Goal: Task Accomplishment & Management: Manage account settings

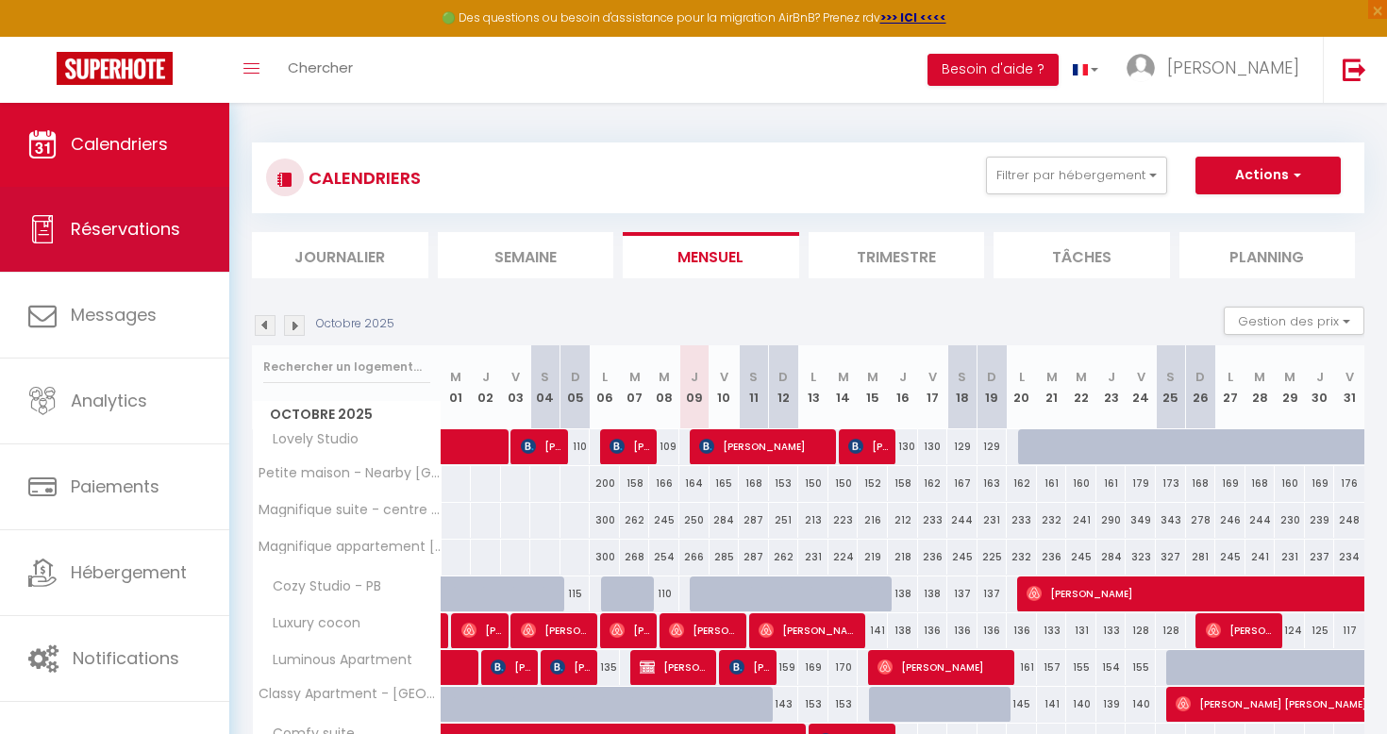
click at [141, 236] on span "Réservations" at bounding box center [125, 229] width 109 height 24
select select "not_cancelled"
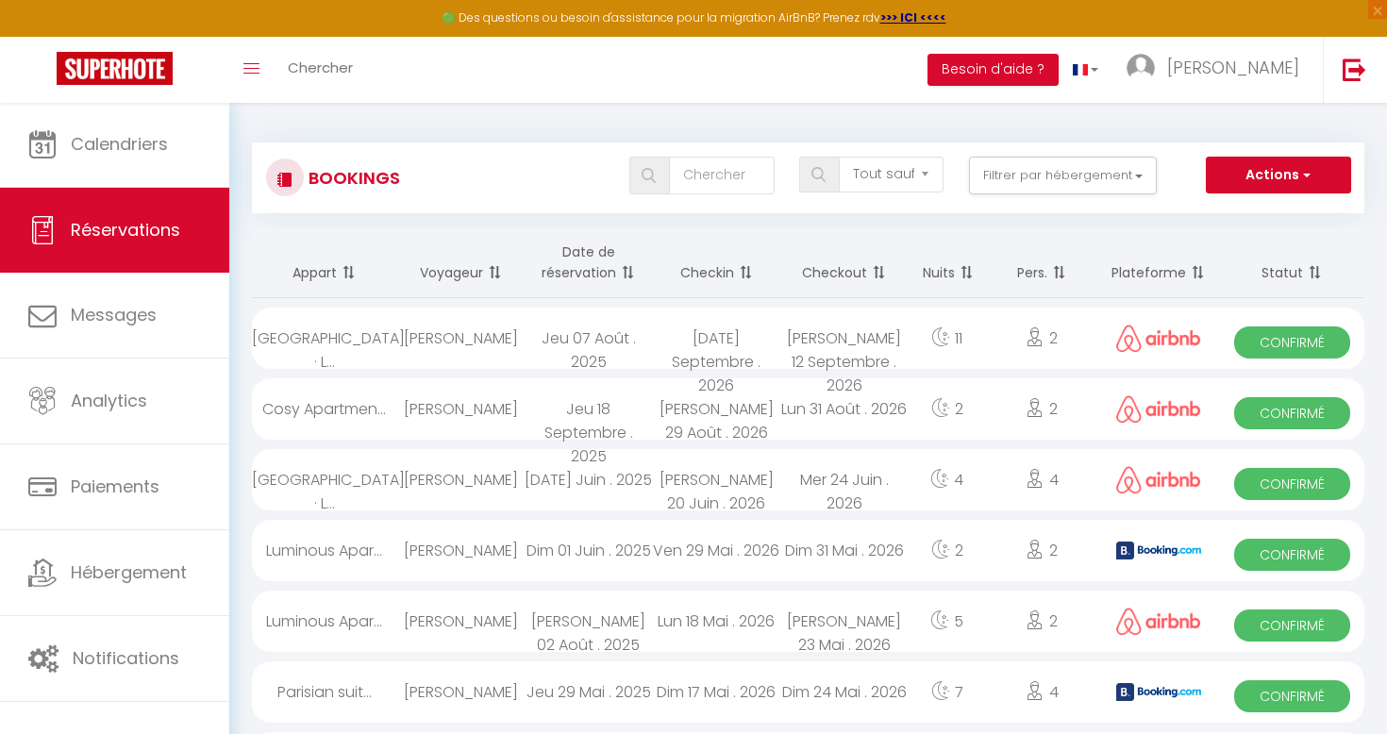
click at [192, 194] on link "Réservations" at bounding box center [114, 230] width 229 height 85
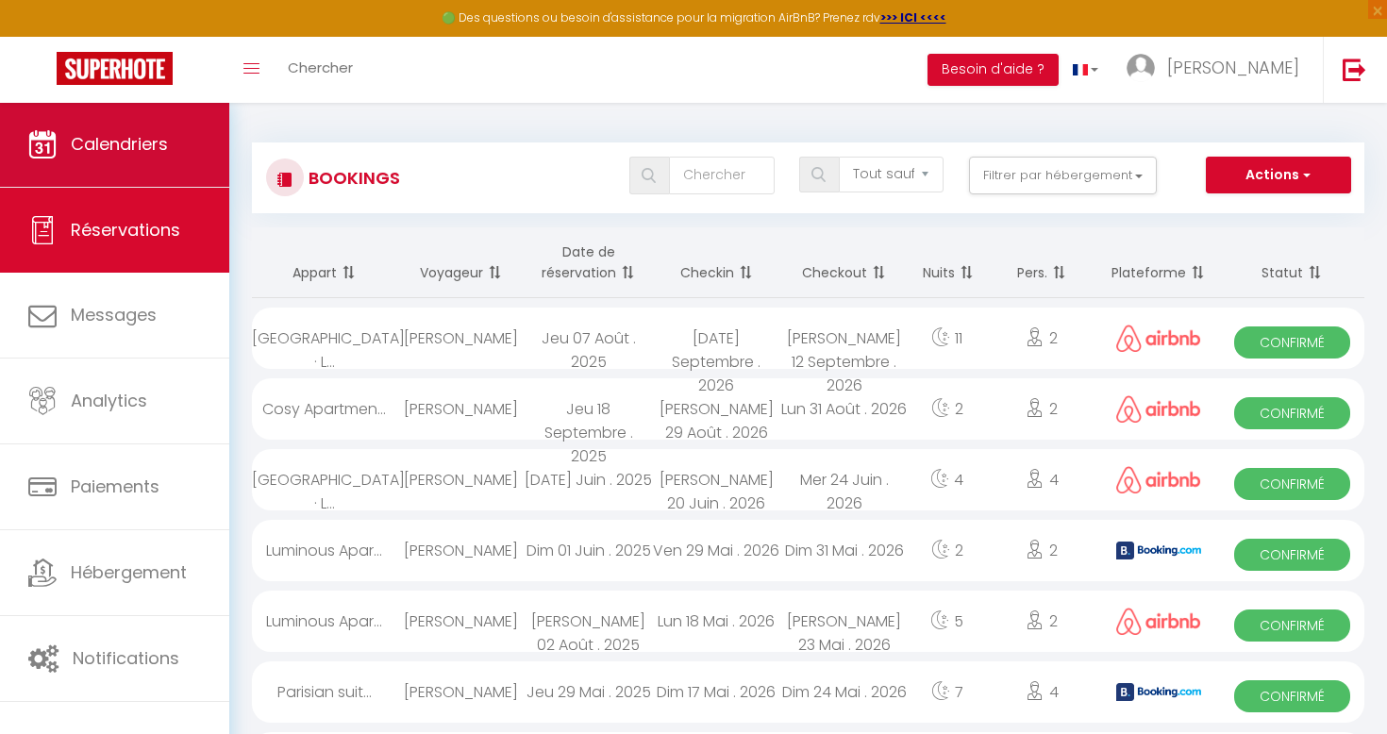
click at [193, 164] on link "Calendriers" at bounding box center [114, 144] width 229 height 85
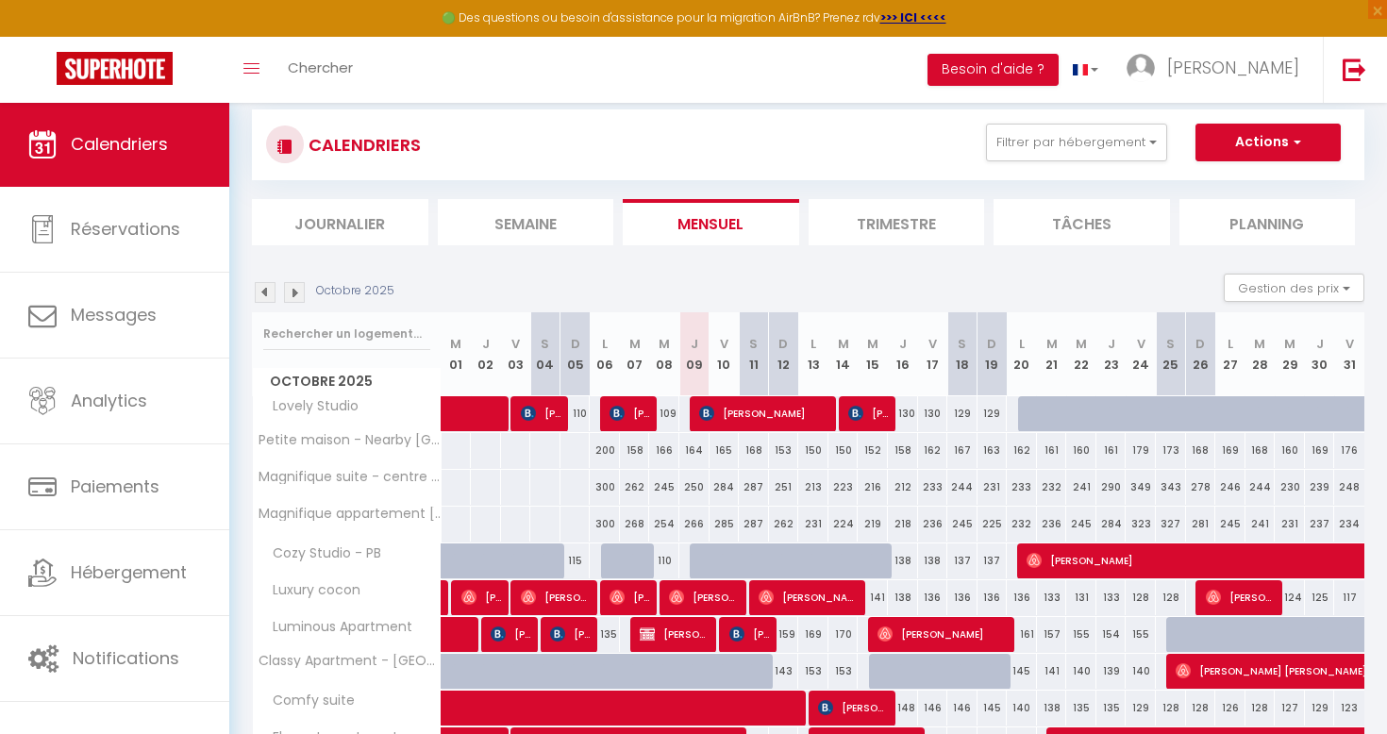
scroll to position [40, 0]
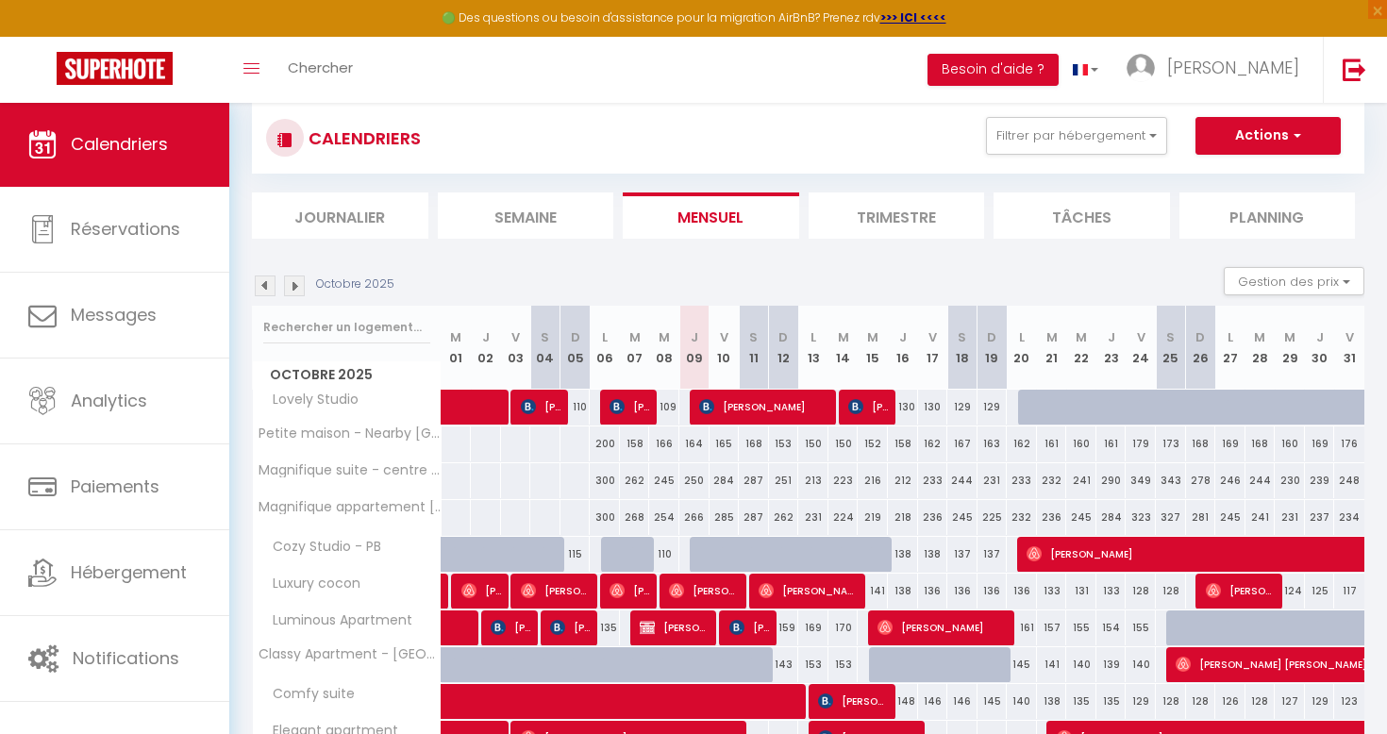
click at [297, 275] on img at bounding box center [294, 285] width 21 height 21
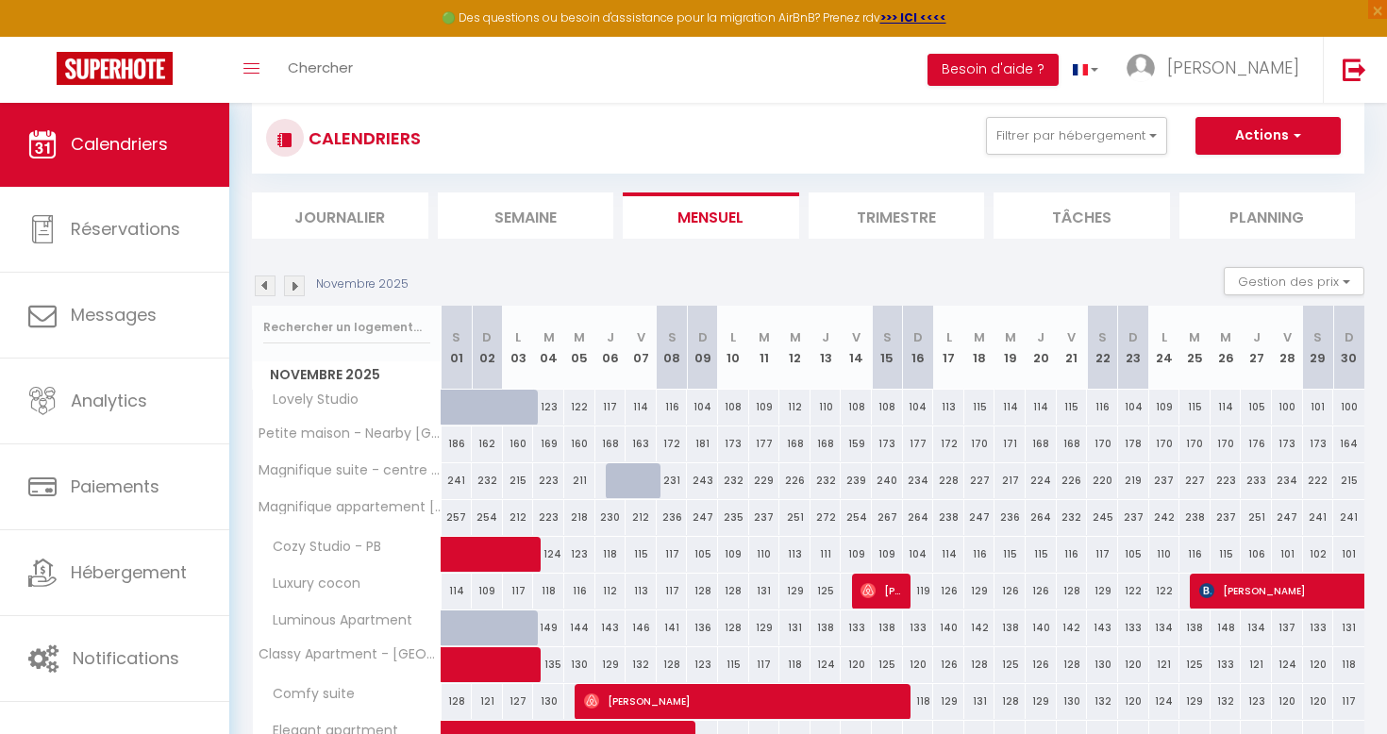
click at [299, 288] on img at bounding box center [294, 285] width 21 height 21
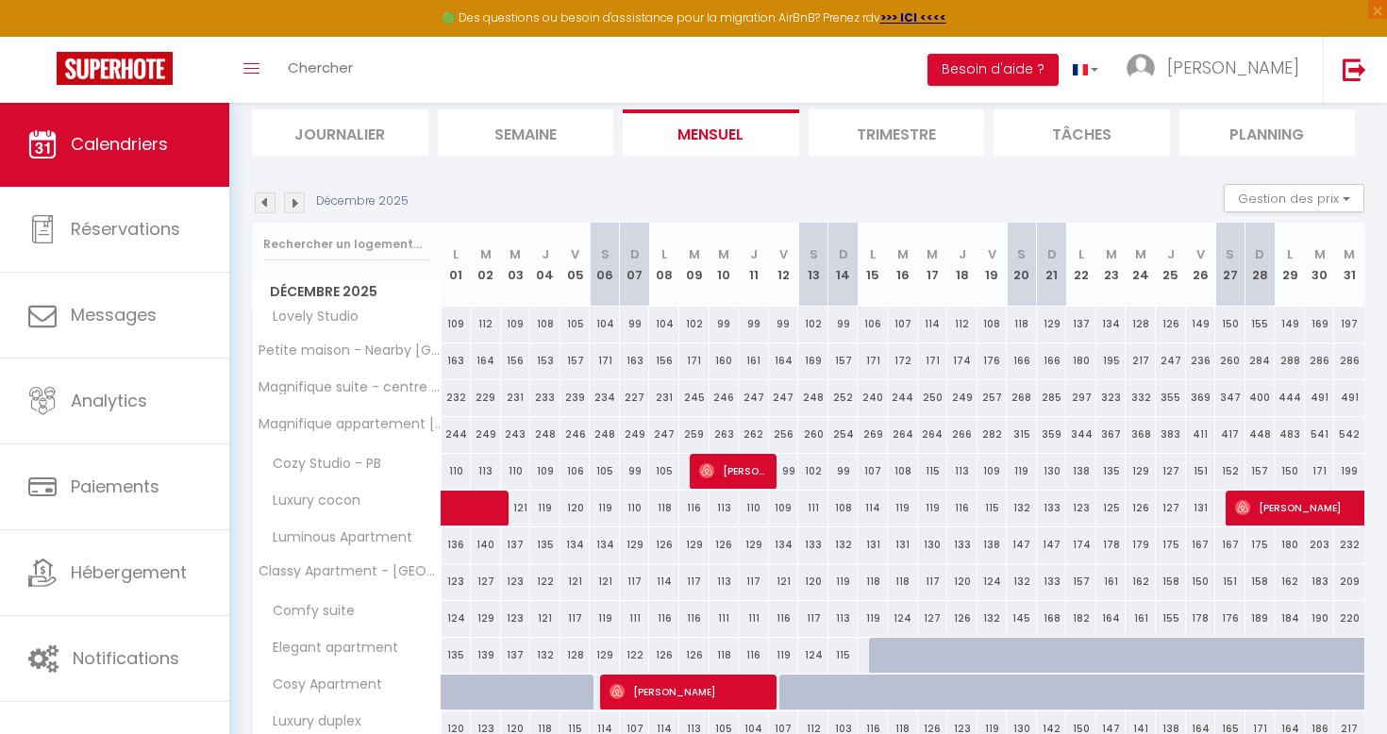
scroll to position [146, 0]
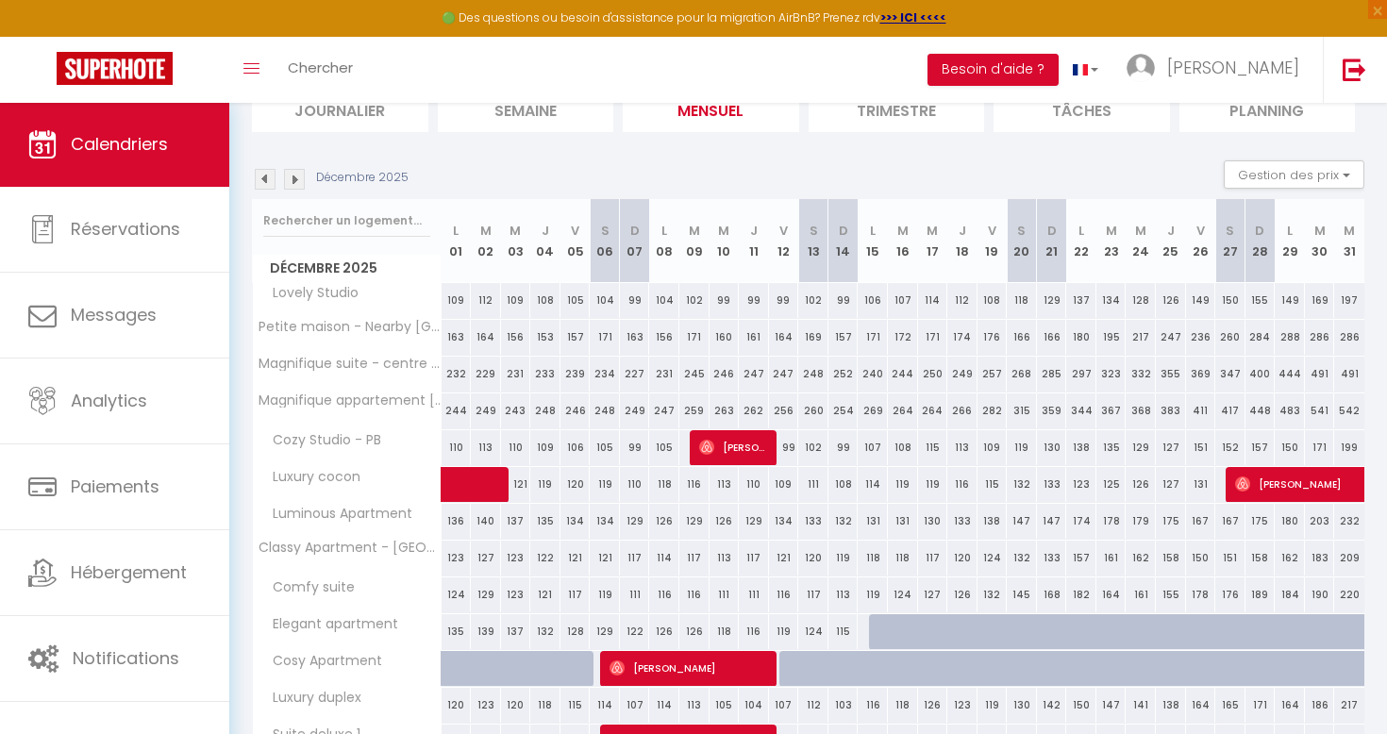
click at [694, 306] on div "102" at bounding box center [694, 300] width 30 height 35
type input "102"
type input "Mar 09 Décembre 2025"
type input "Mer 10 Décembre 2025"
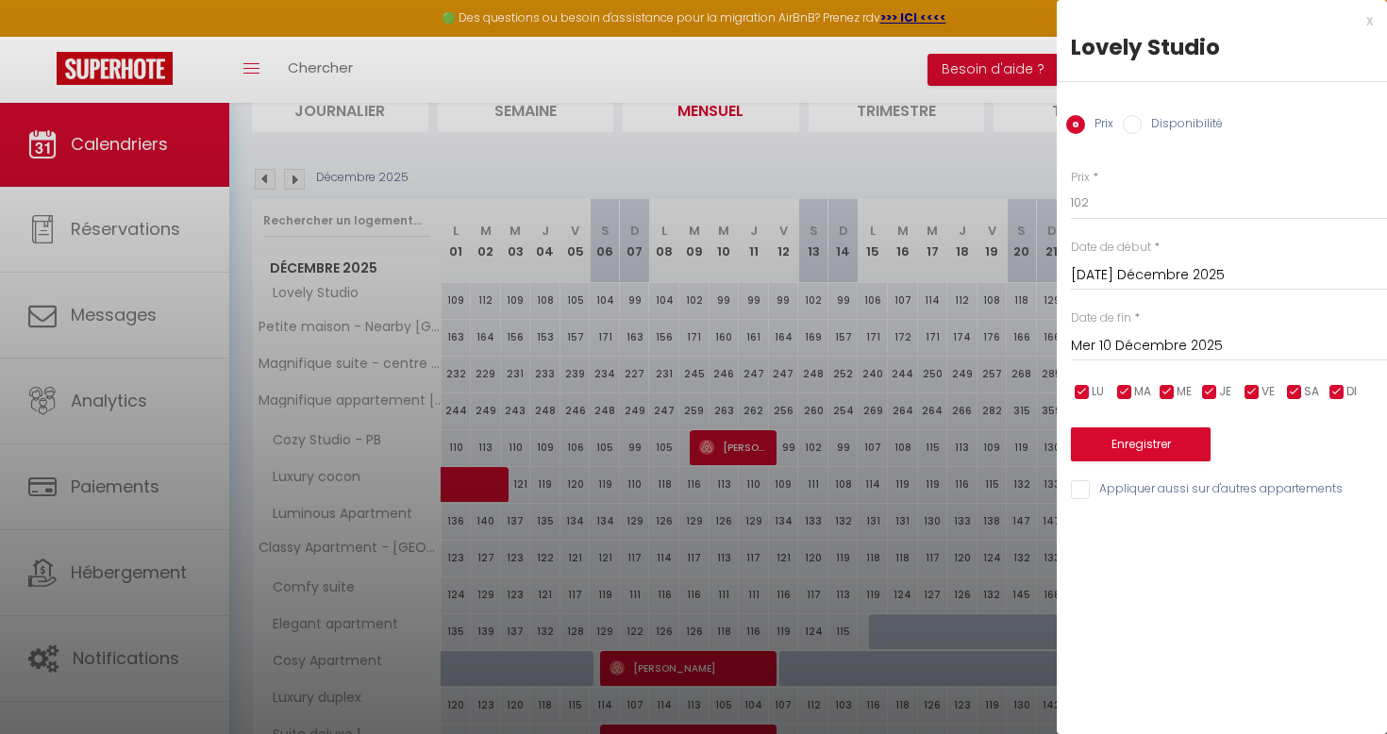
click at [730, 387] on div at bounding box center [693, 367] width 1387 height 734
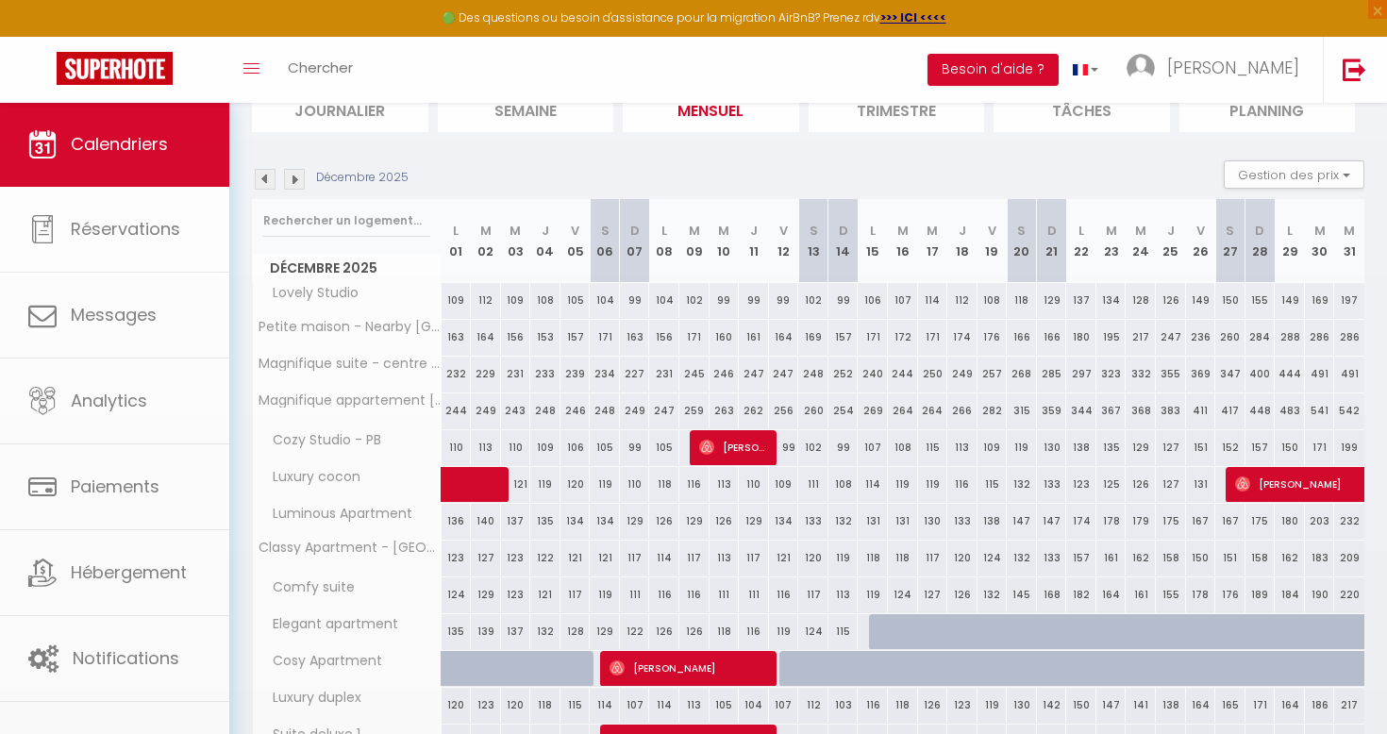
click at [732, 452] on span "Alexandre Dauly" at bounding box center [734, 447] width 71 height 36
select select "OK"
select select "0"
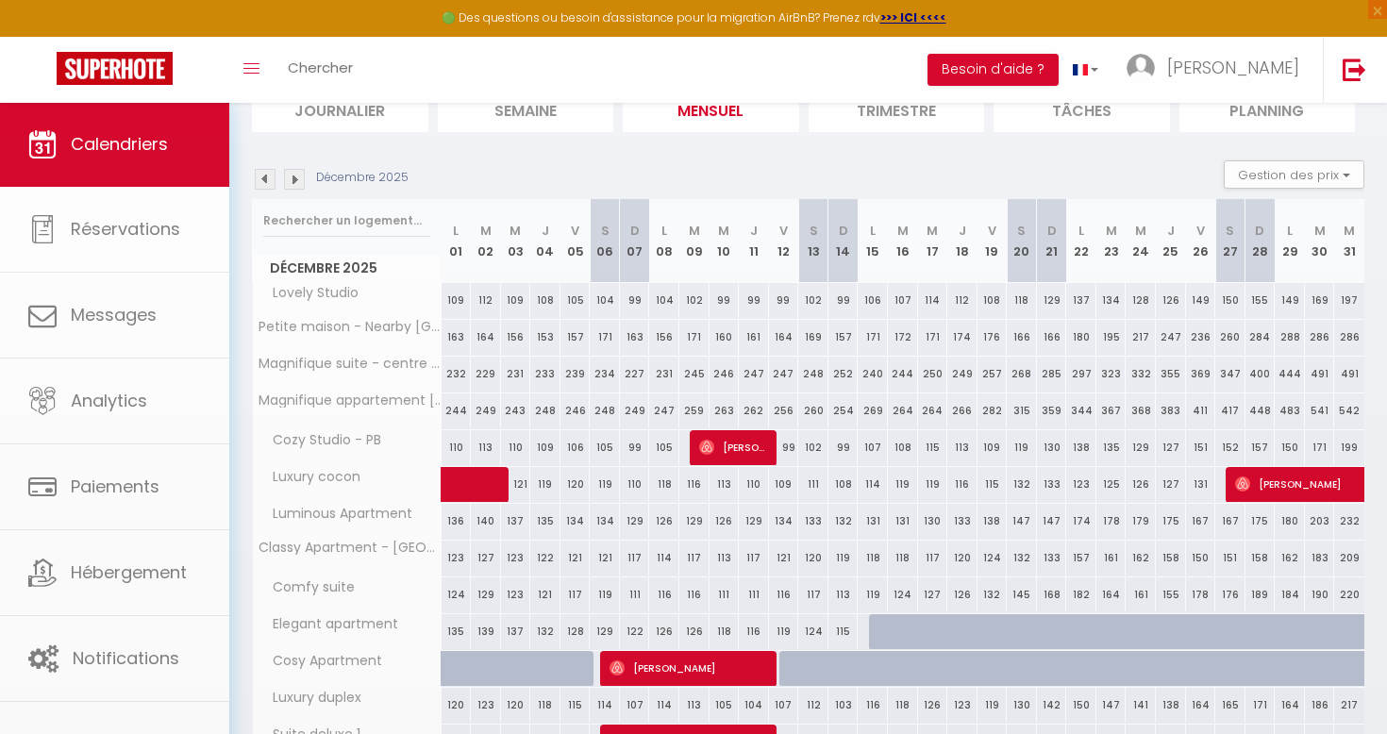
select select "1"
select select
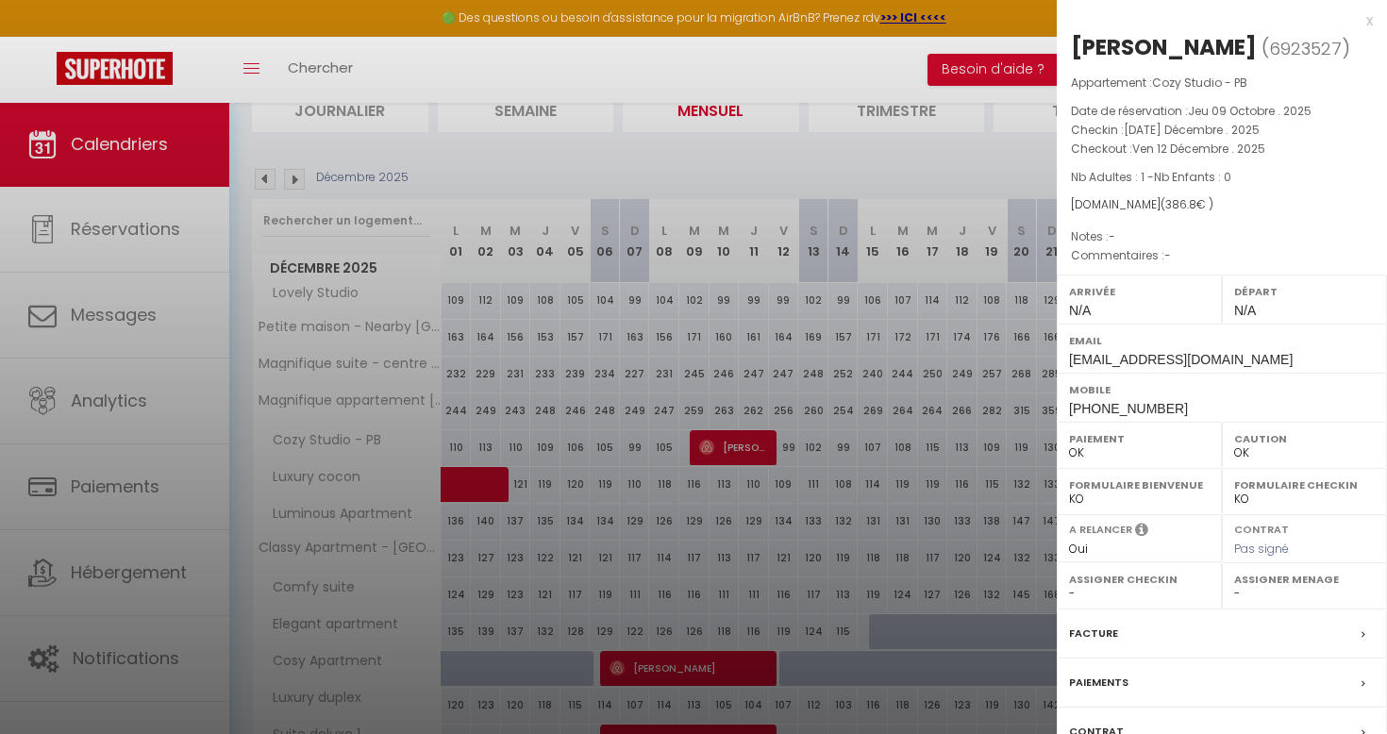
click at [716, 399] on div at bounding box center [693, 367] width 1387 height 734
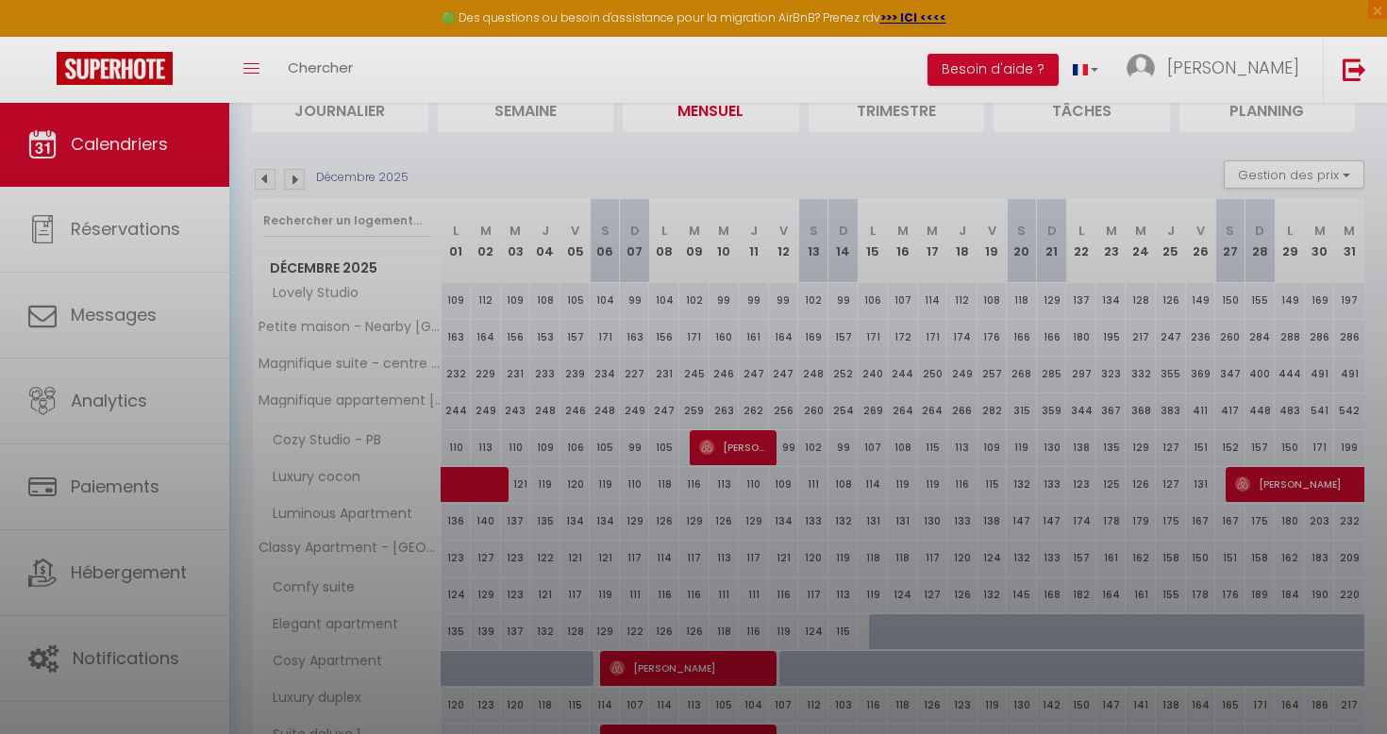
select select
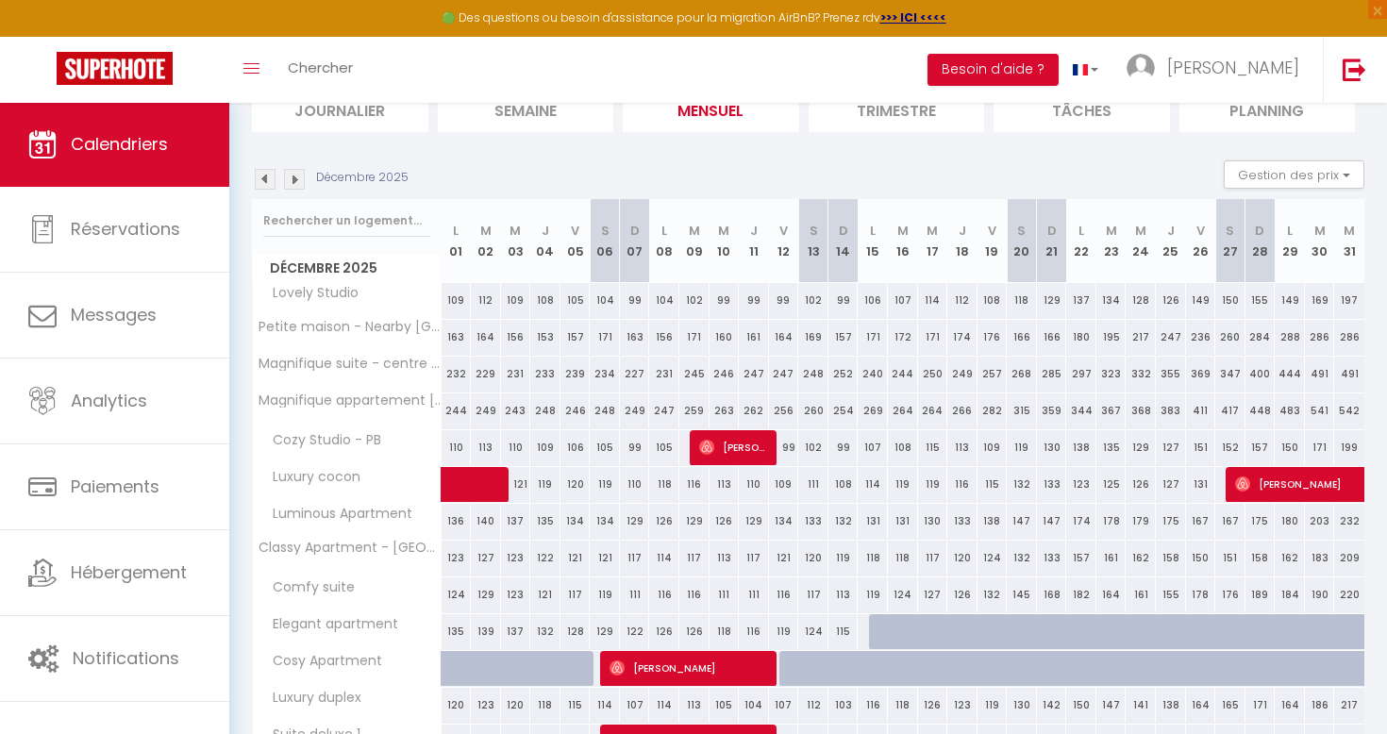
click at [691, 292] on div "102" at bounding box center [694, 300] width 30 height 35
type input "102"
select select "1"
type input "Mar 09 Décembre 2025"
type input "Mer 10 Décembre 2025"
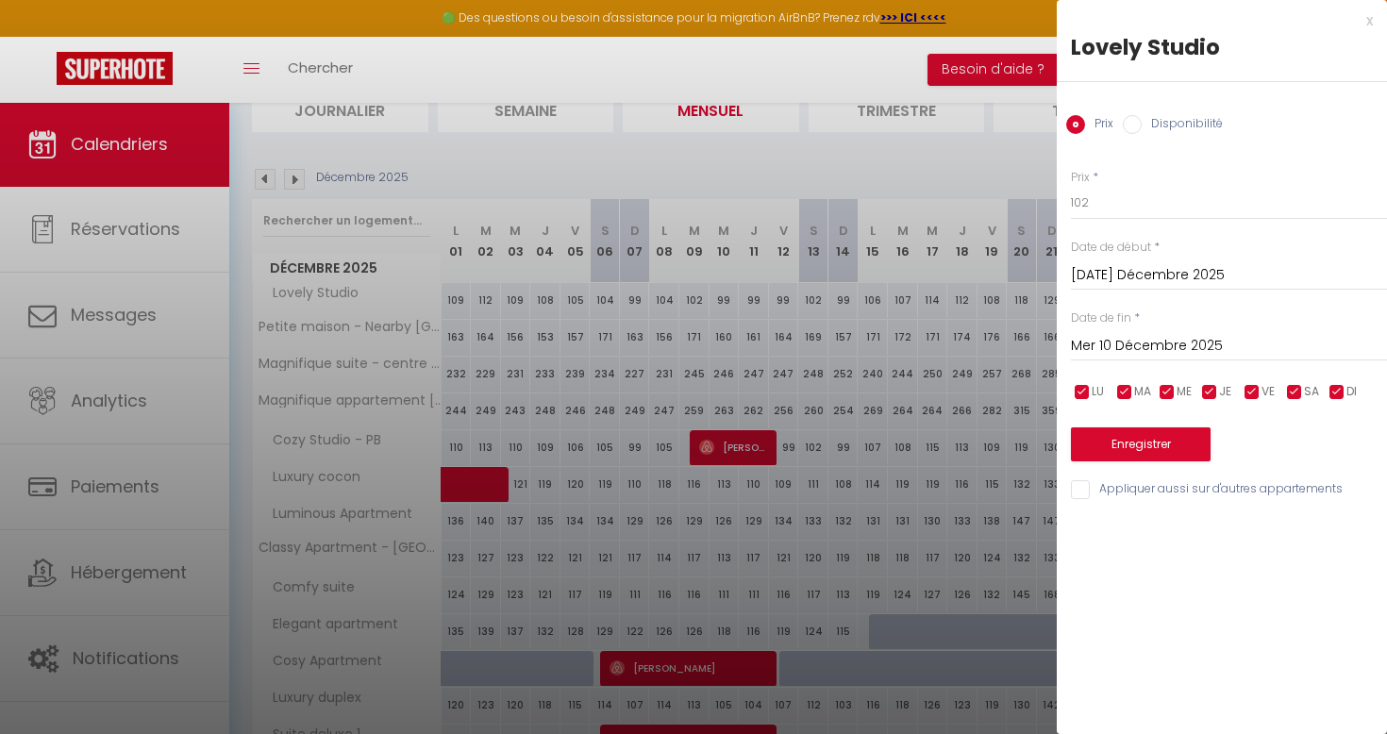
click at [1189, 129] on label "Disponibilité" at bounding box center [1182, 125] width 81 height 21
click at [1142, 129] on input "Disponibilité" at bounding box center [1132, 124] width 19 height 19
radio input "true"
radio input "false"
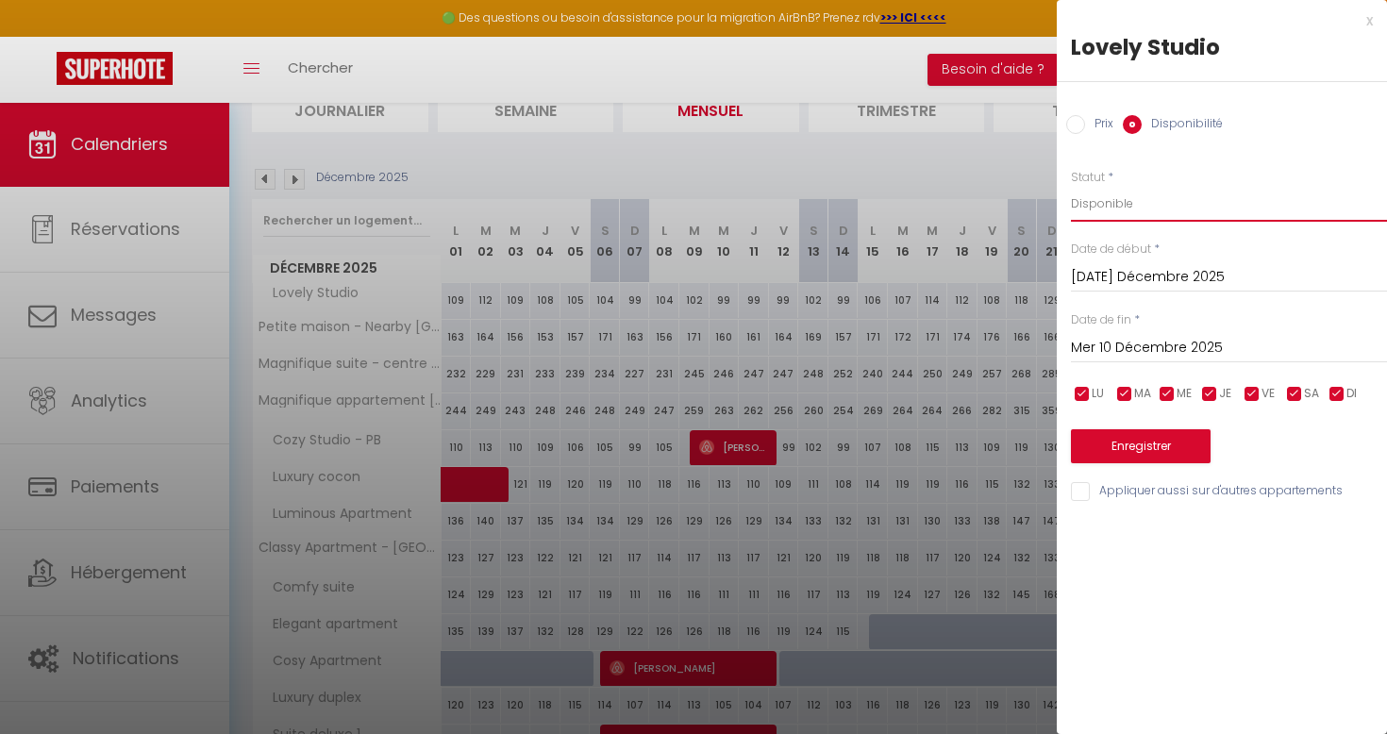
click at [1194, 344] on input "Mer 10 Décembre 2025" at bounding box center [1229, 348] width 316 height 25
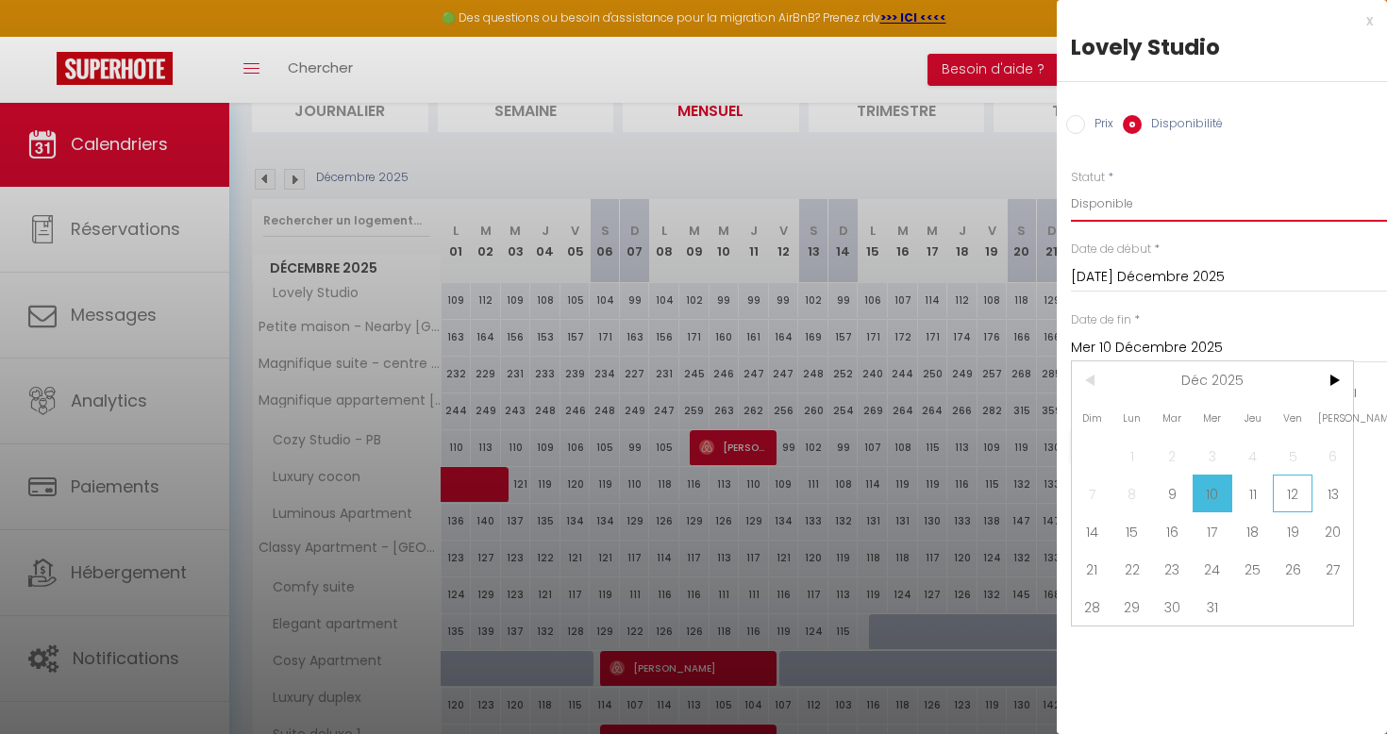
click at [1299, 490] on span "12" at bounding box center [1293, 494] width 41 height 38
type input "Ven 12 Décembre 2025"
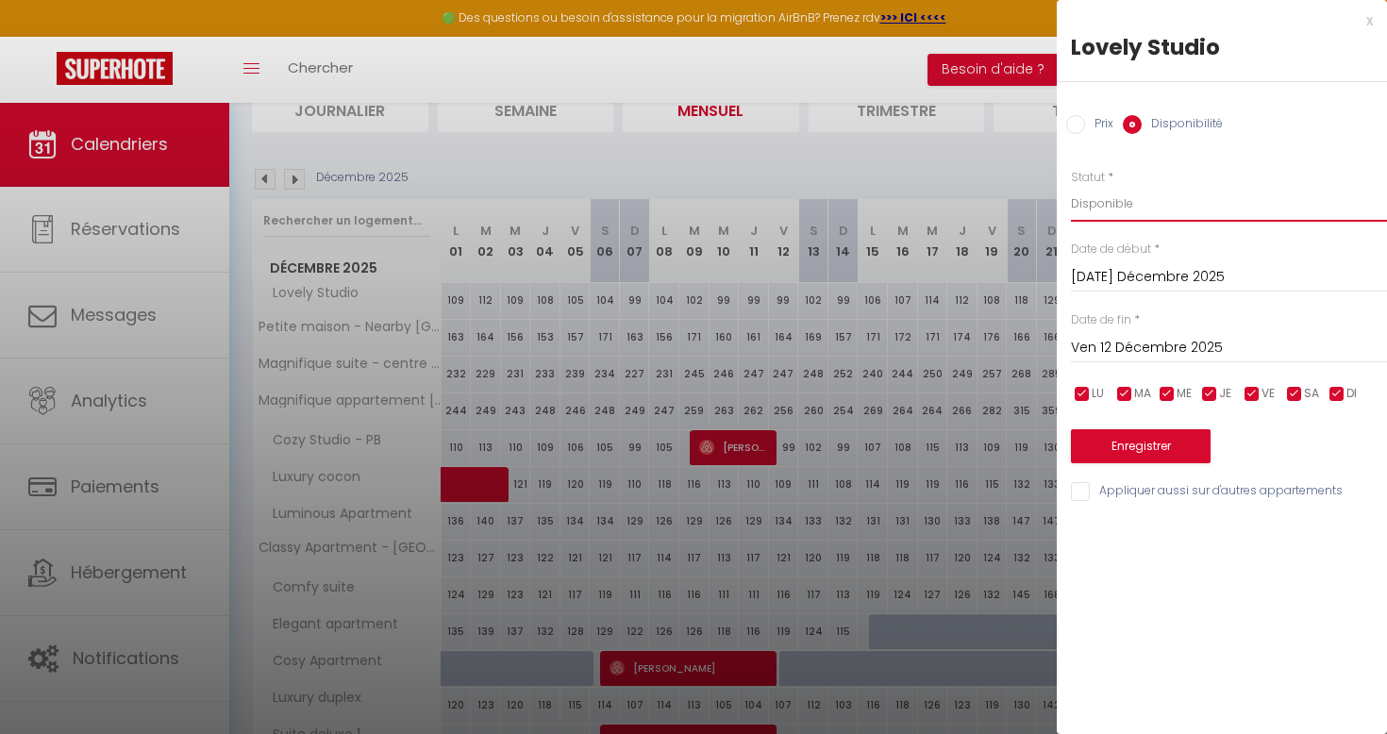
select select "0"
click at [1149, 442] on button "Enregistrer" at bounding box center [1141, 446] width 140 height 34
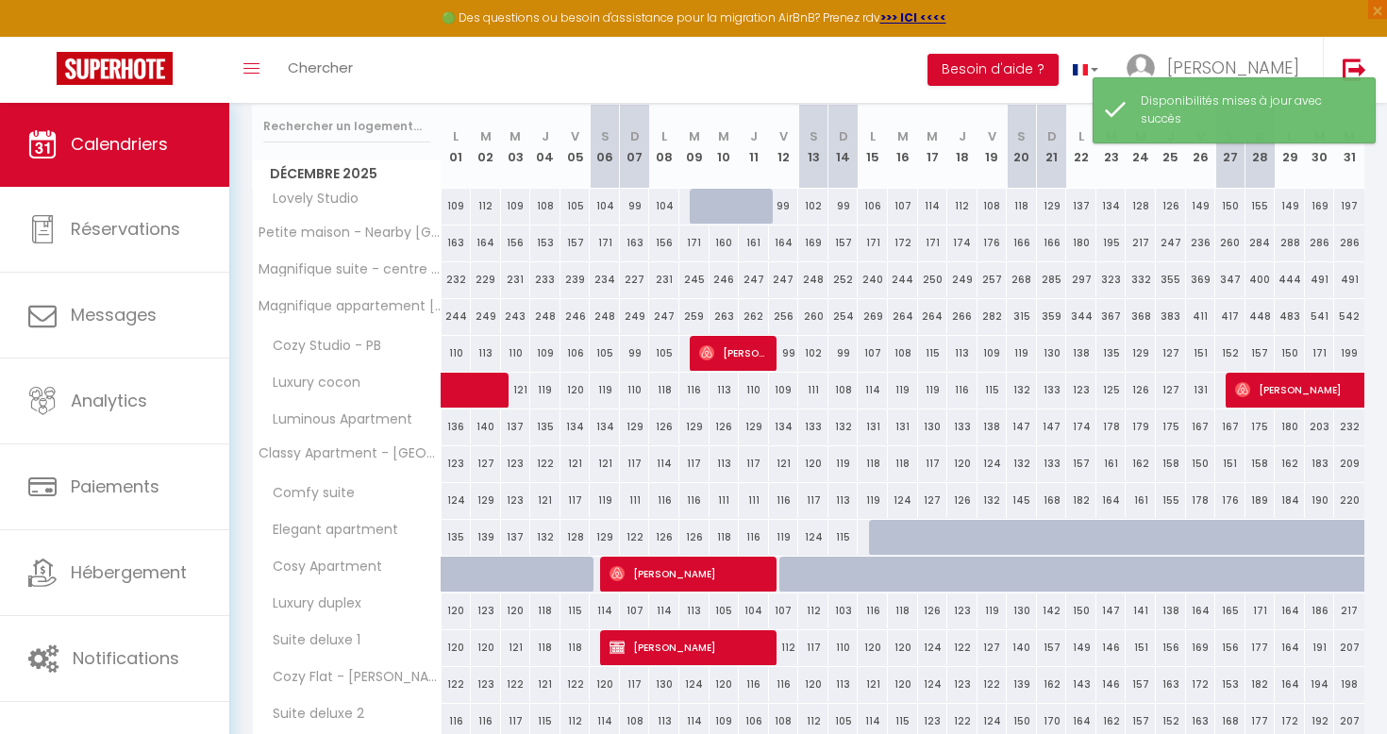
scroll to position [66, 0]
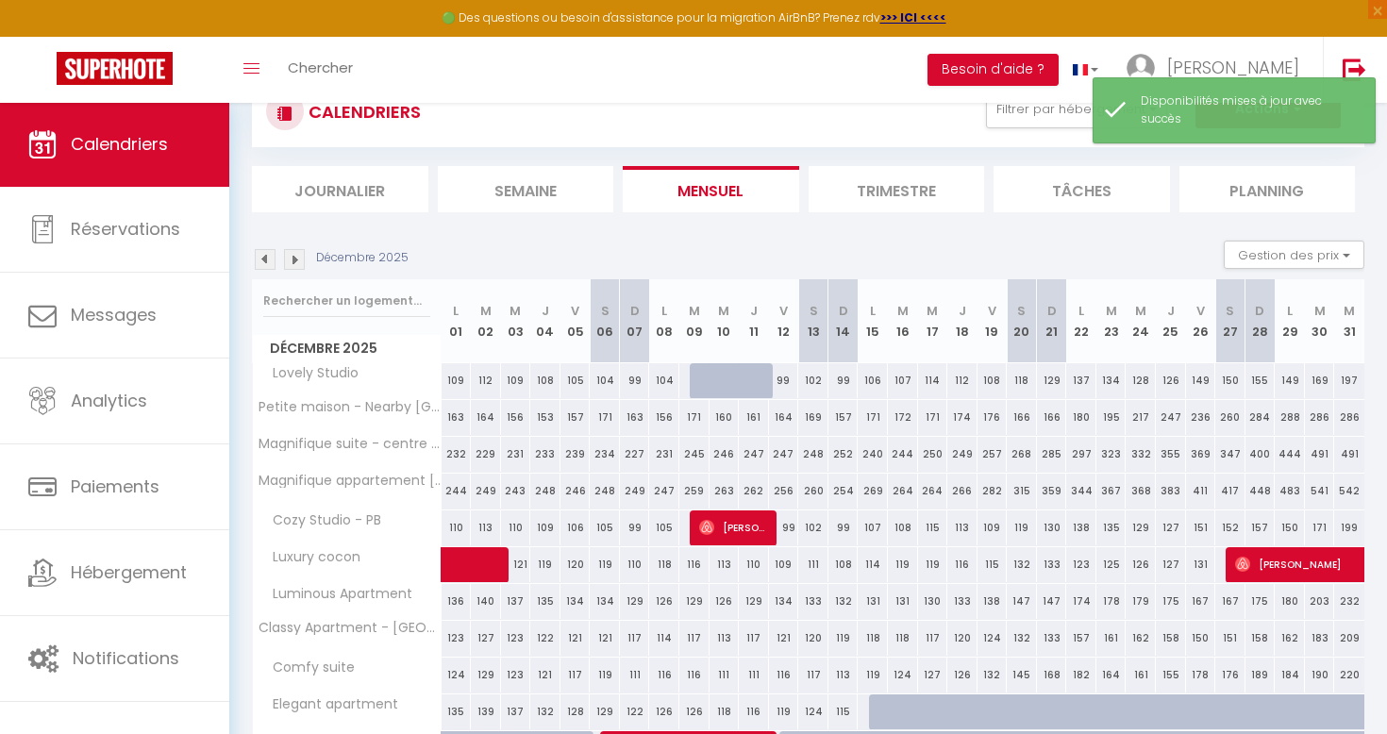
click at [266, 250] on img at bounding box center [265, 259] width 21 height 21
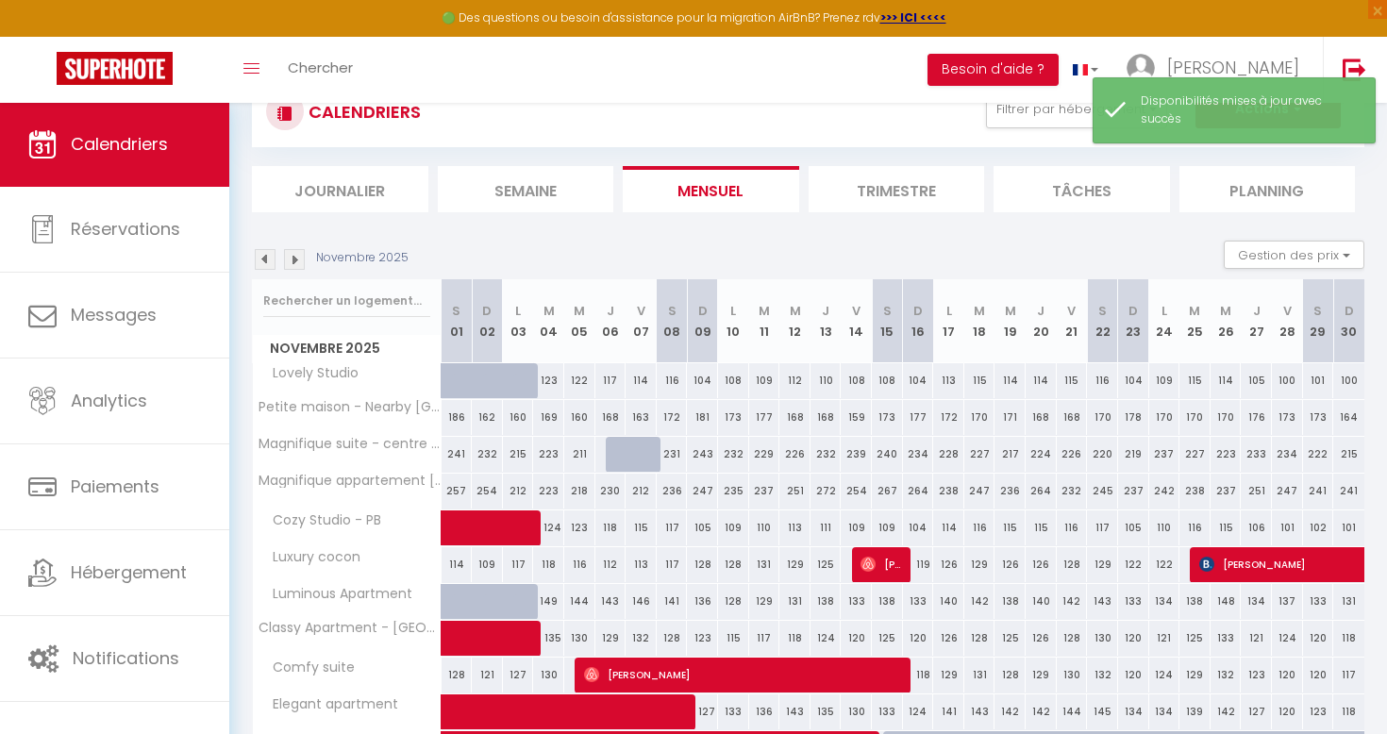
click at [267, 254] on img at bounding box center [265, 259] width 21 height 21
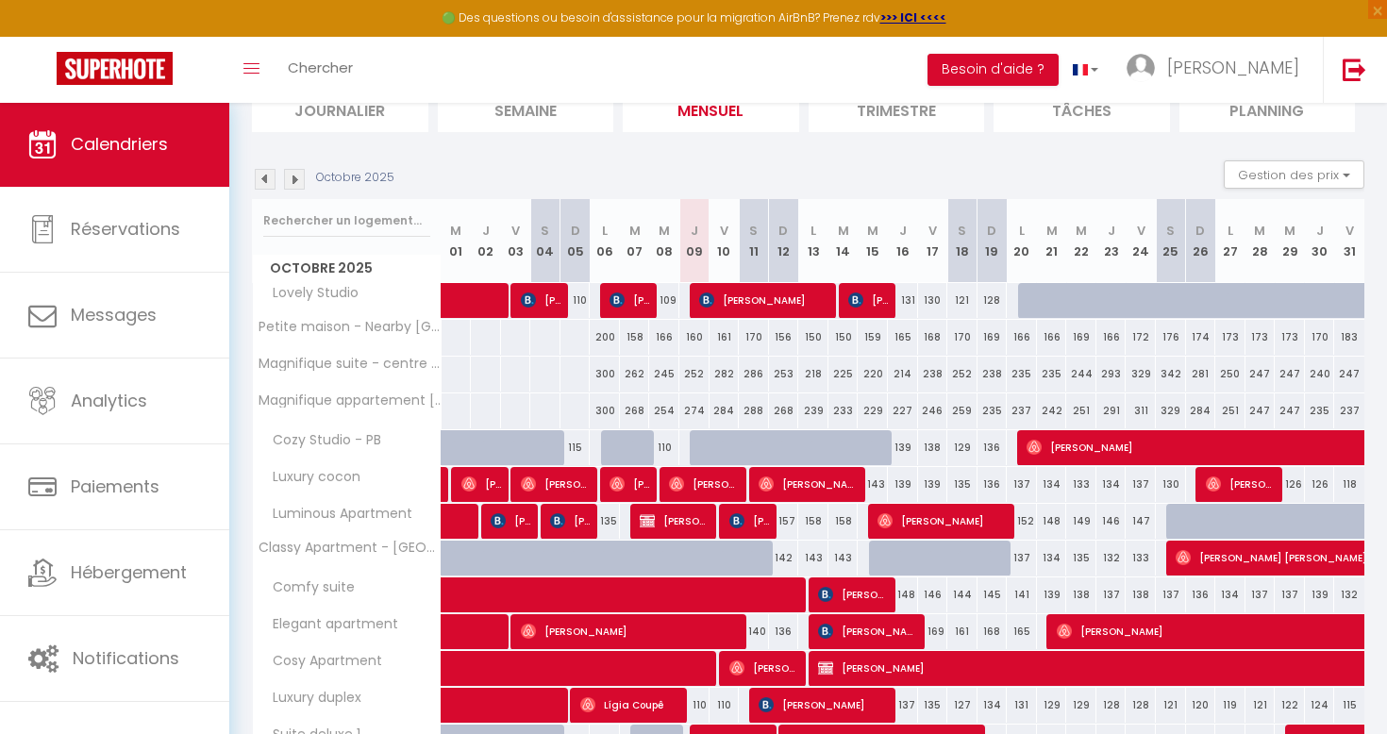
scroll to position [147, 0]
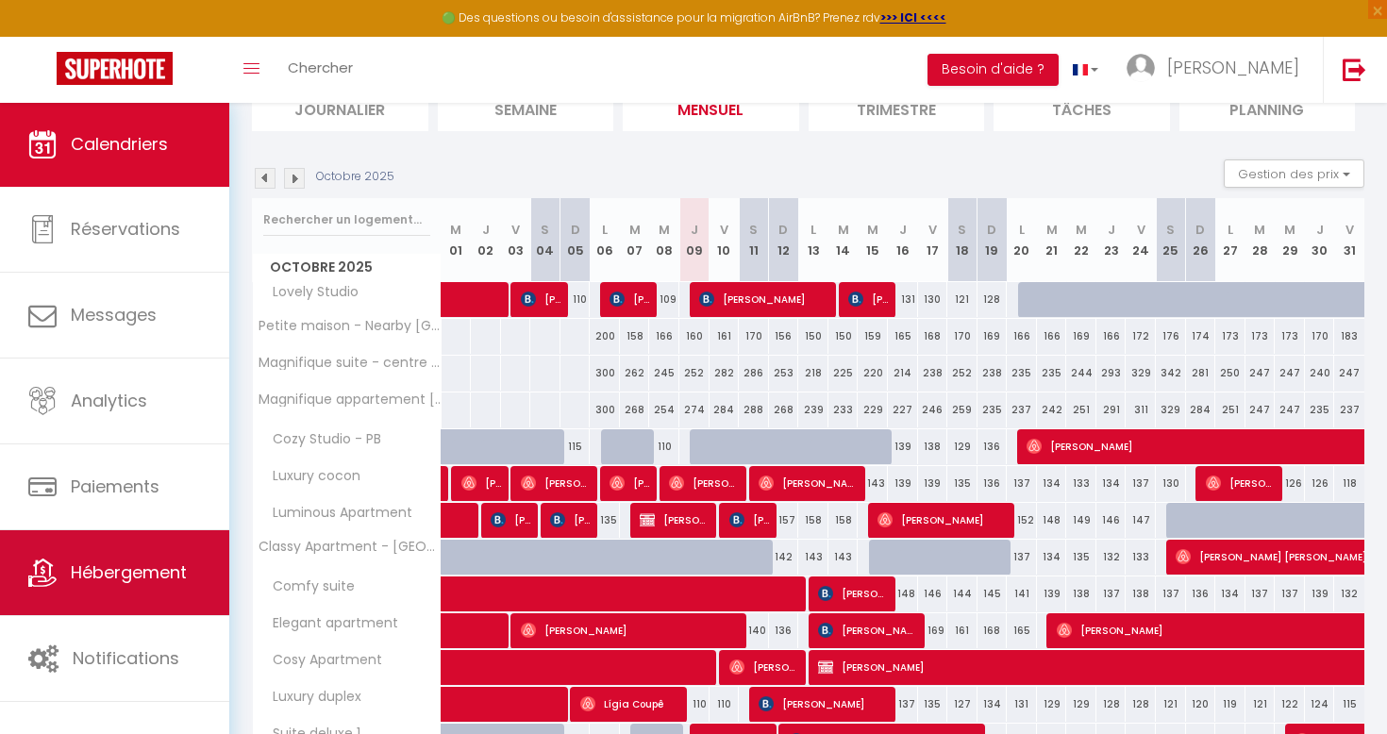
click at [96, 578] on span "Hébergement" at bounding box center [129, 572] width 116 height 24
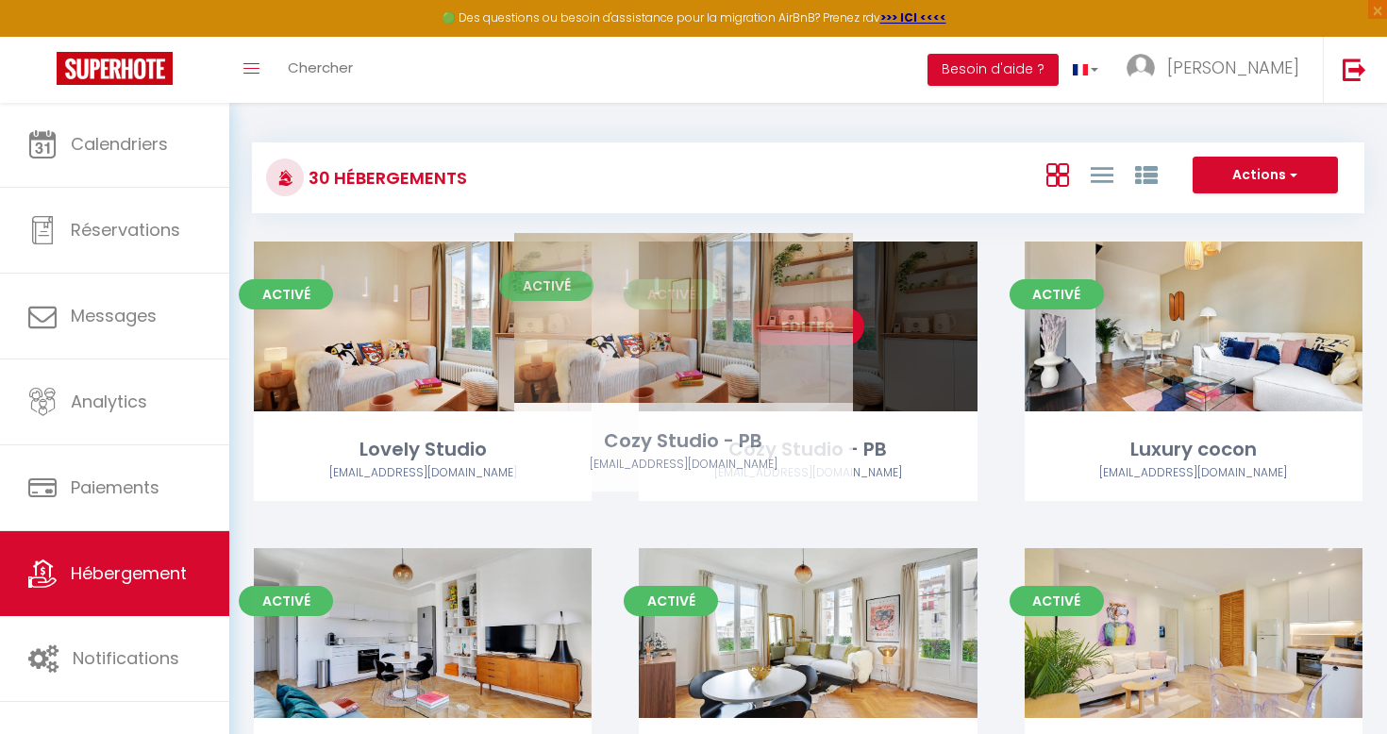
drag, startPoint x: 845, startPoint y: 400, endPoint x: 776, endPoint y: 385, distance: 70.5
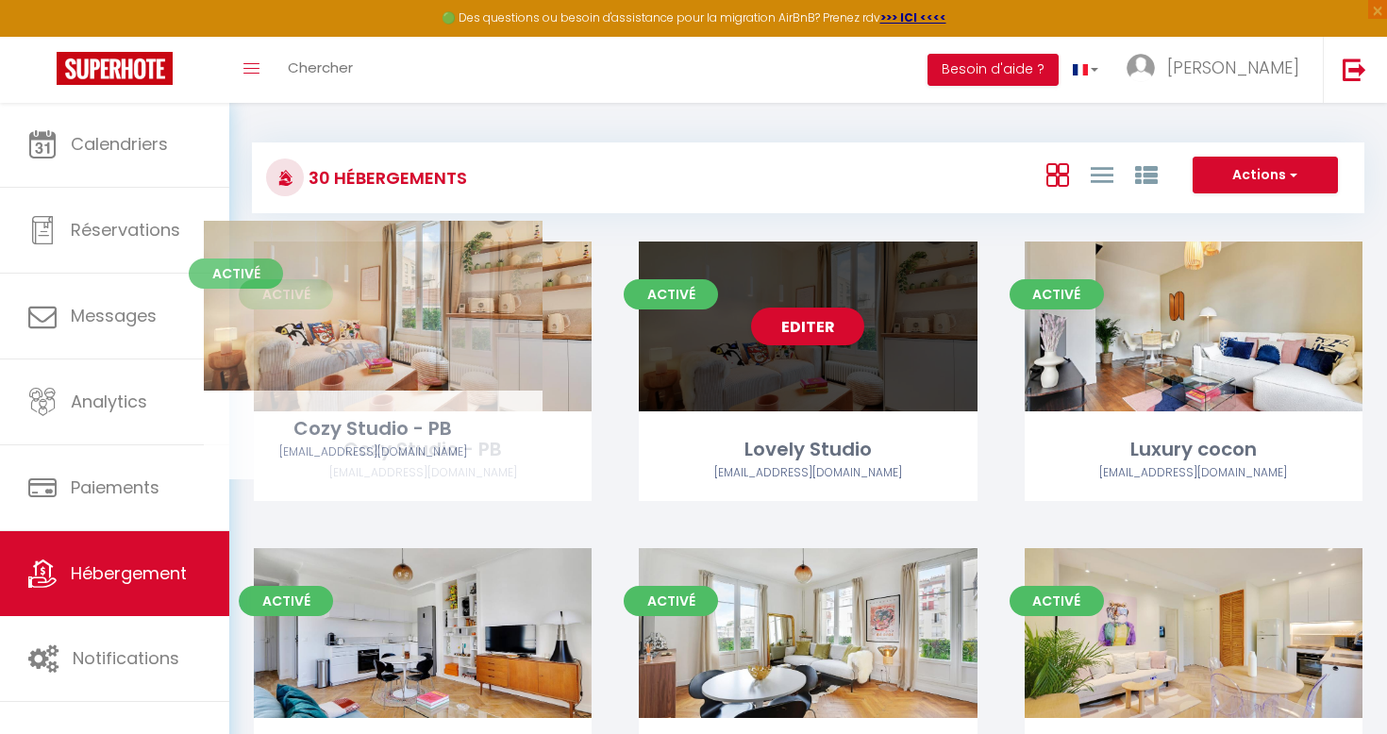
drag, startPoint x: 776, startPoint y: 385, endPoint x: 368, endPoint y: 361, distance: 409.2
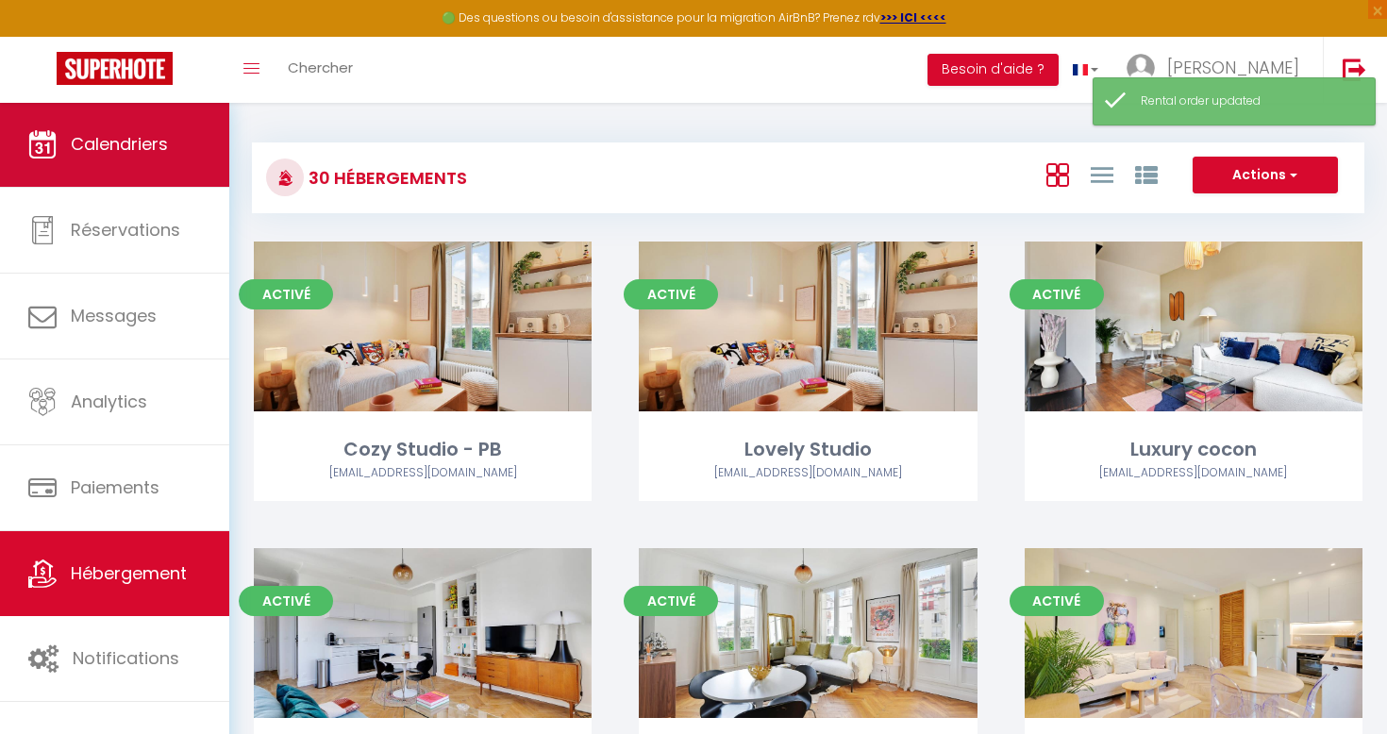
click at [140, 158] on link "Calendriers" at bounding box center [114, 144] width 229 height 85
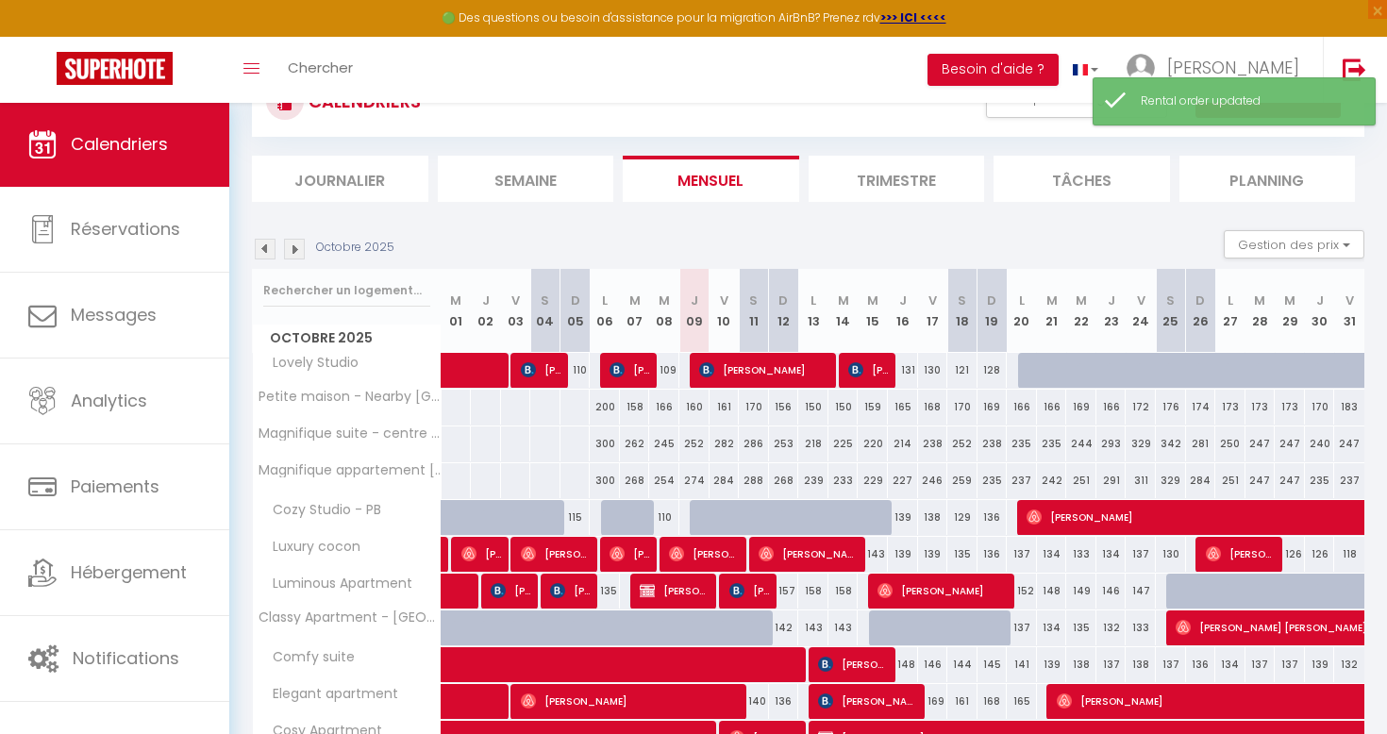
scroll to position [92, 0]
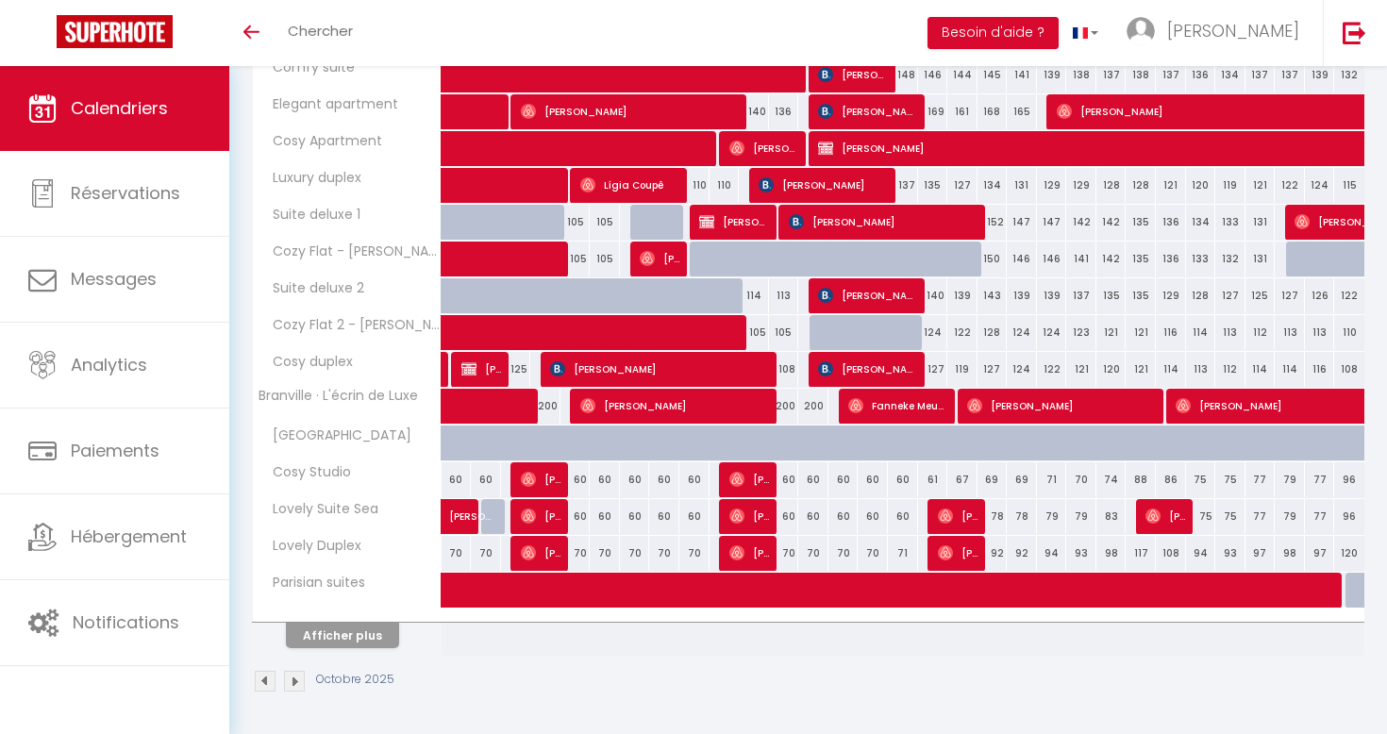
scroll to position [518, 0]
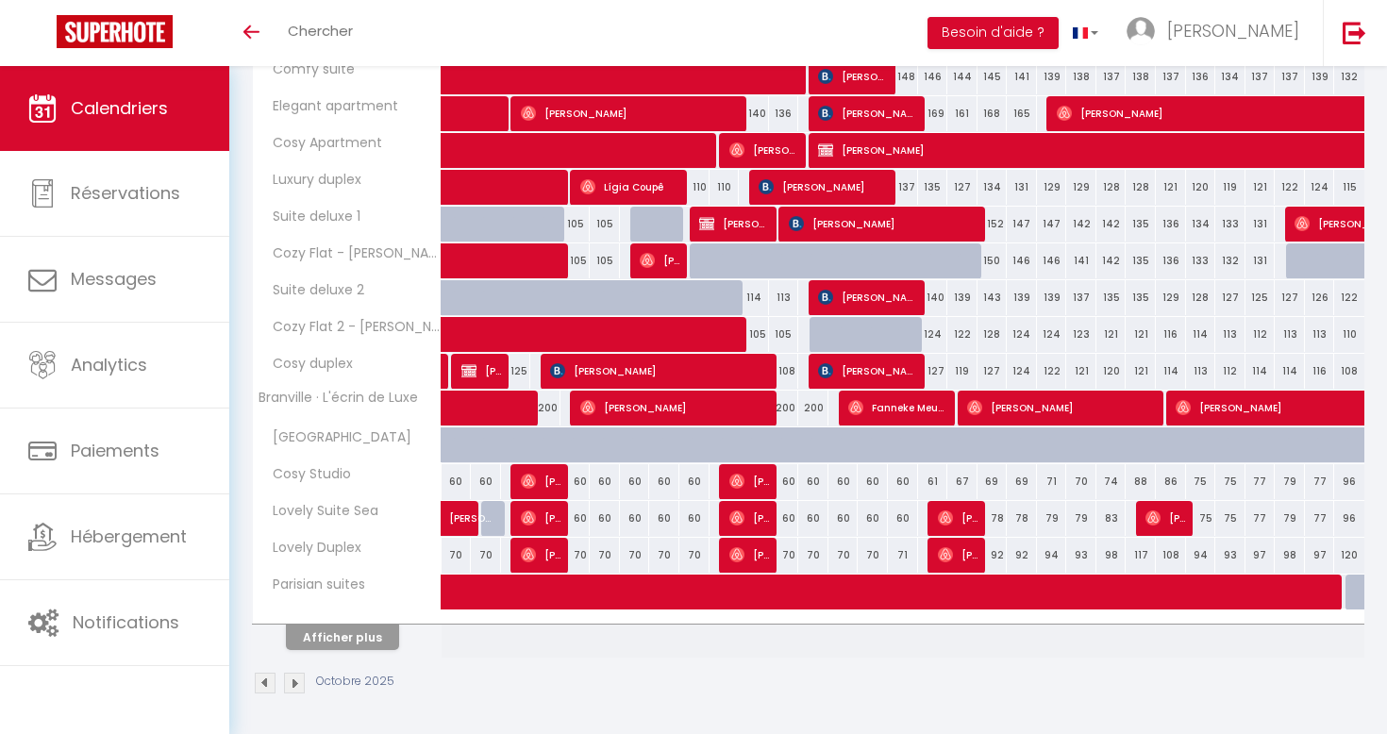
click at [369, 627] on button "Afficher plus" at bounding box center [342, 637] width 113 height 25
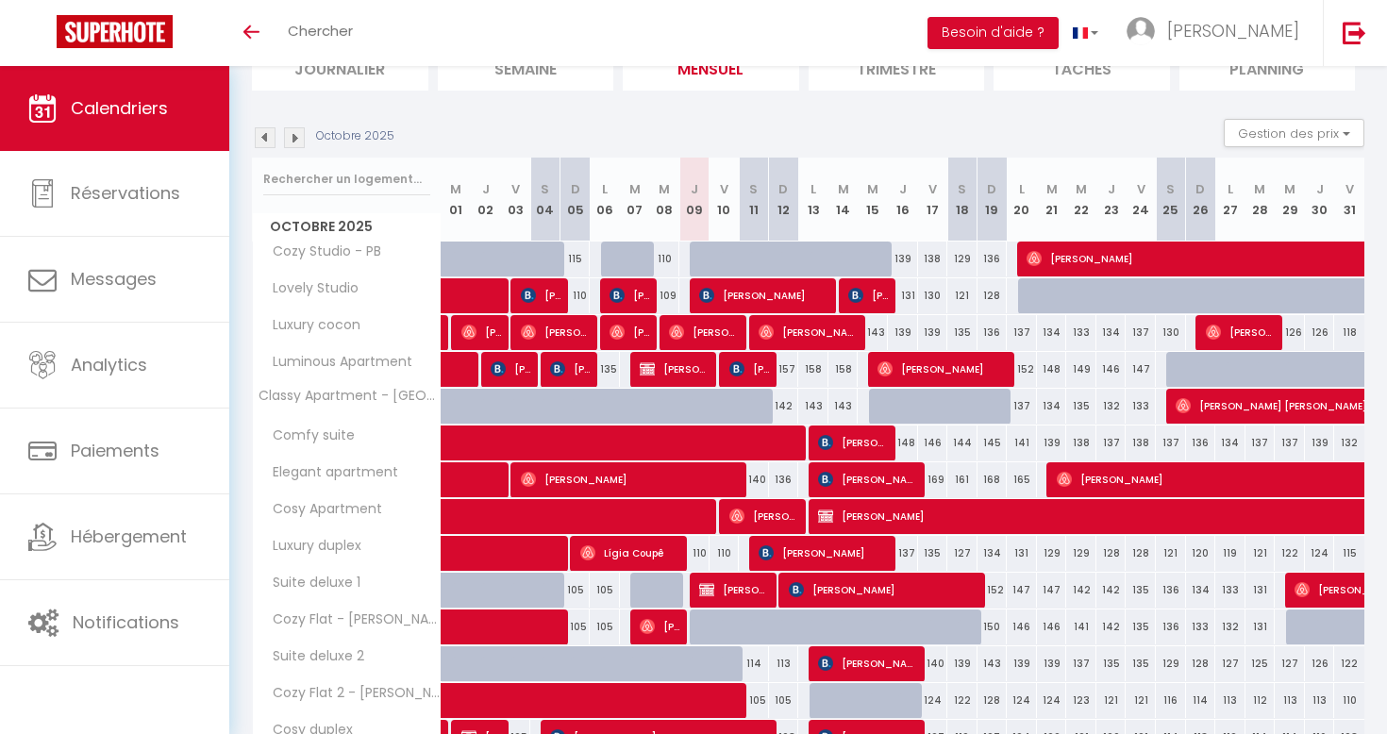
scroll to position [151, 0]
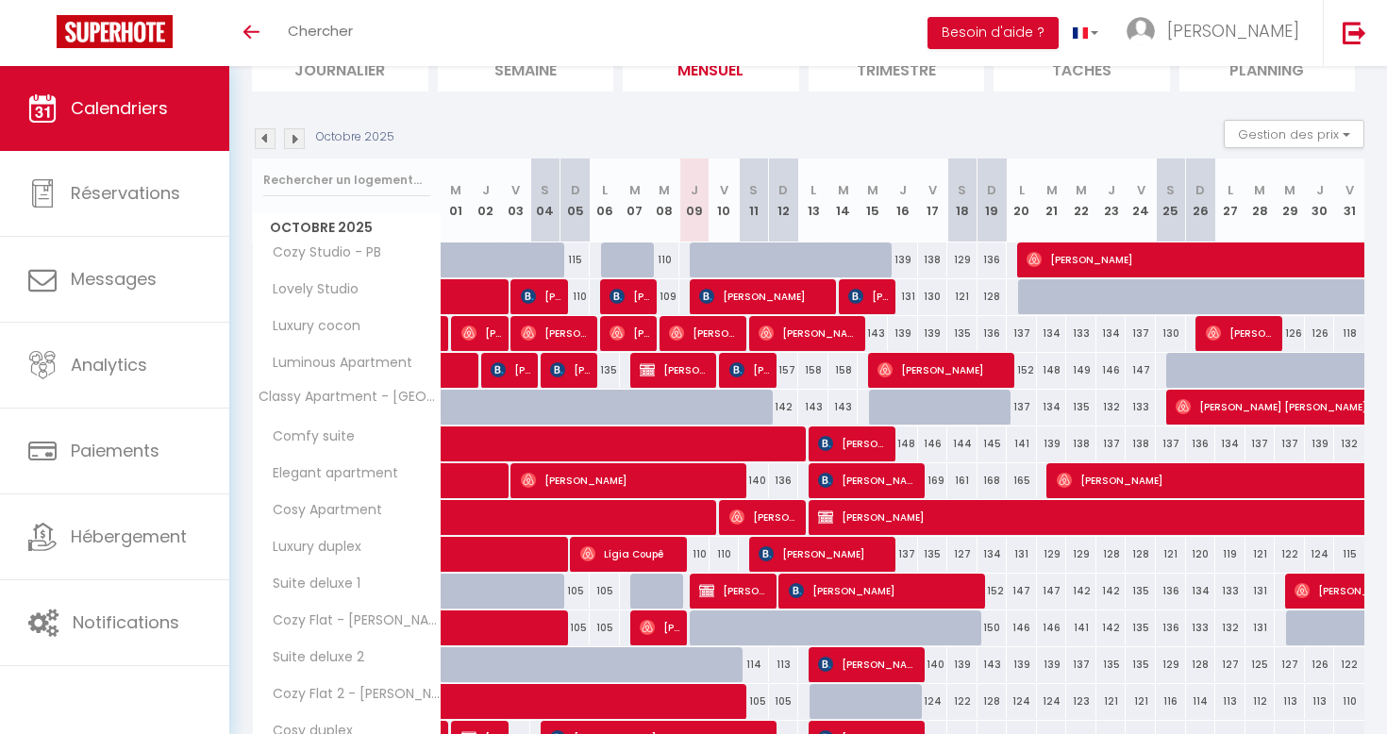
click at [296, 135] on img at bounding box center [294, 138] width 21 height 21
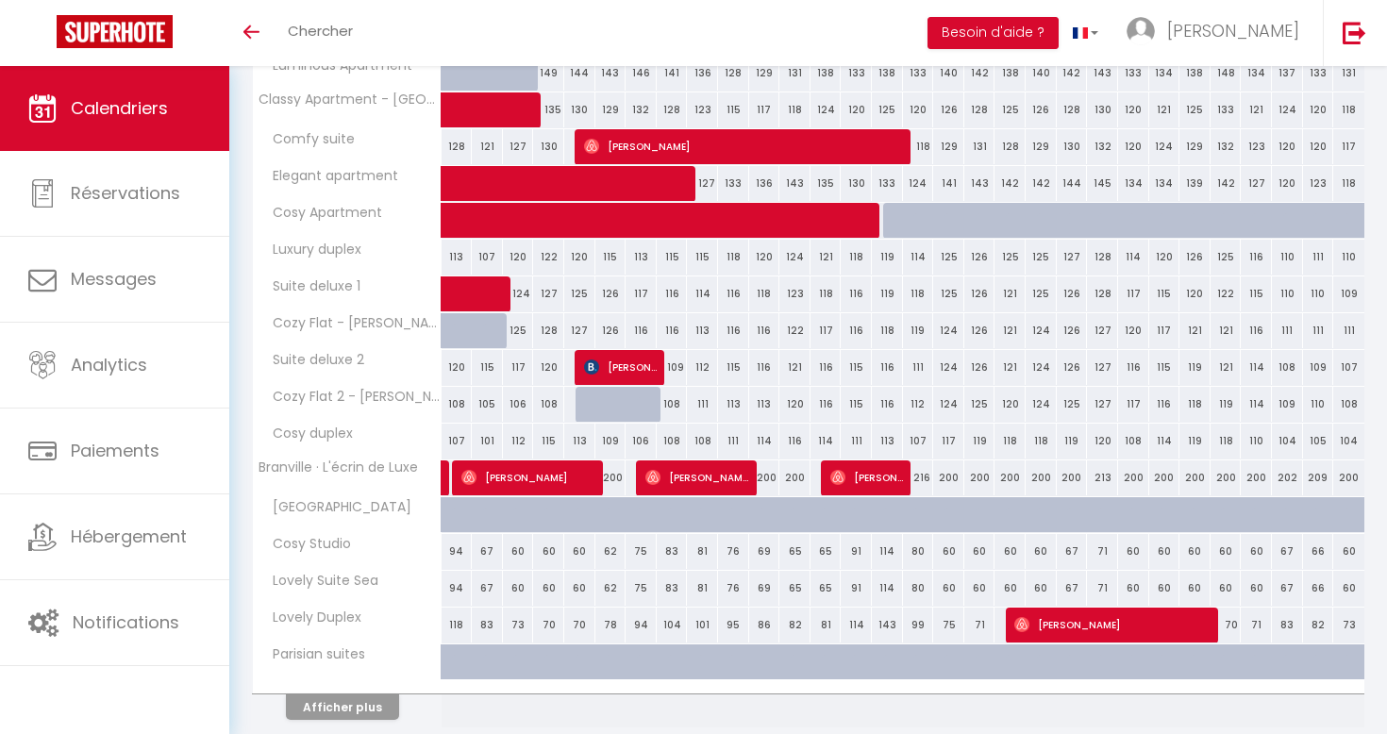
scroll to position [450, 0]
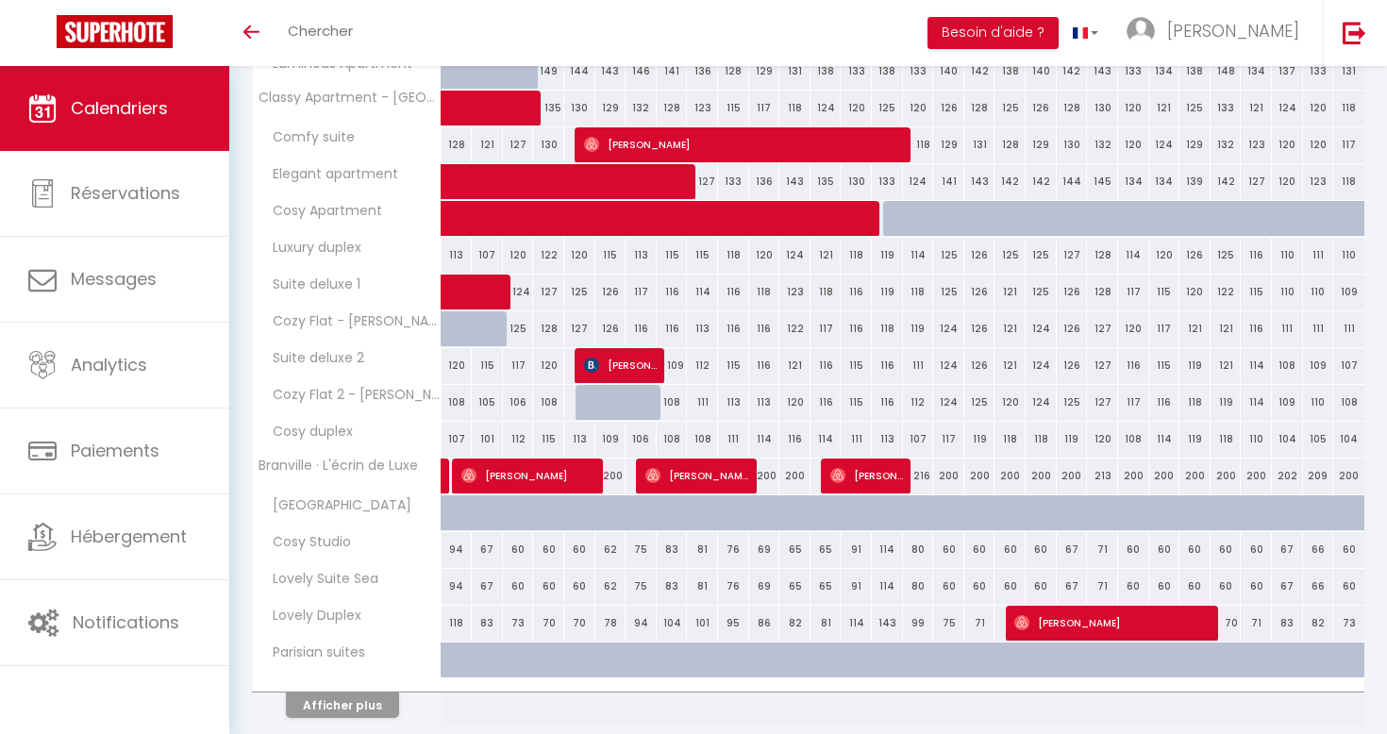
click at [364, 692] on button "Afficher plus" at bounding box center [342, 704] width 113 height 25
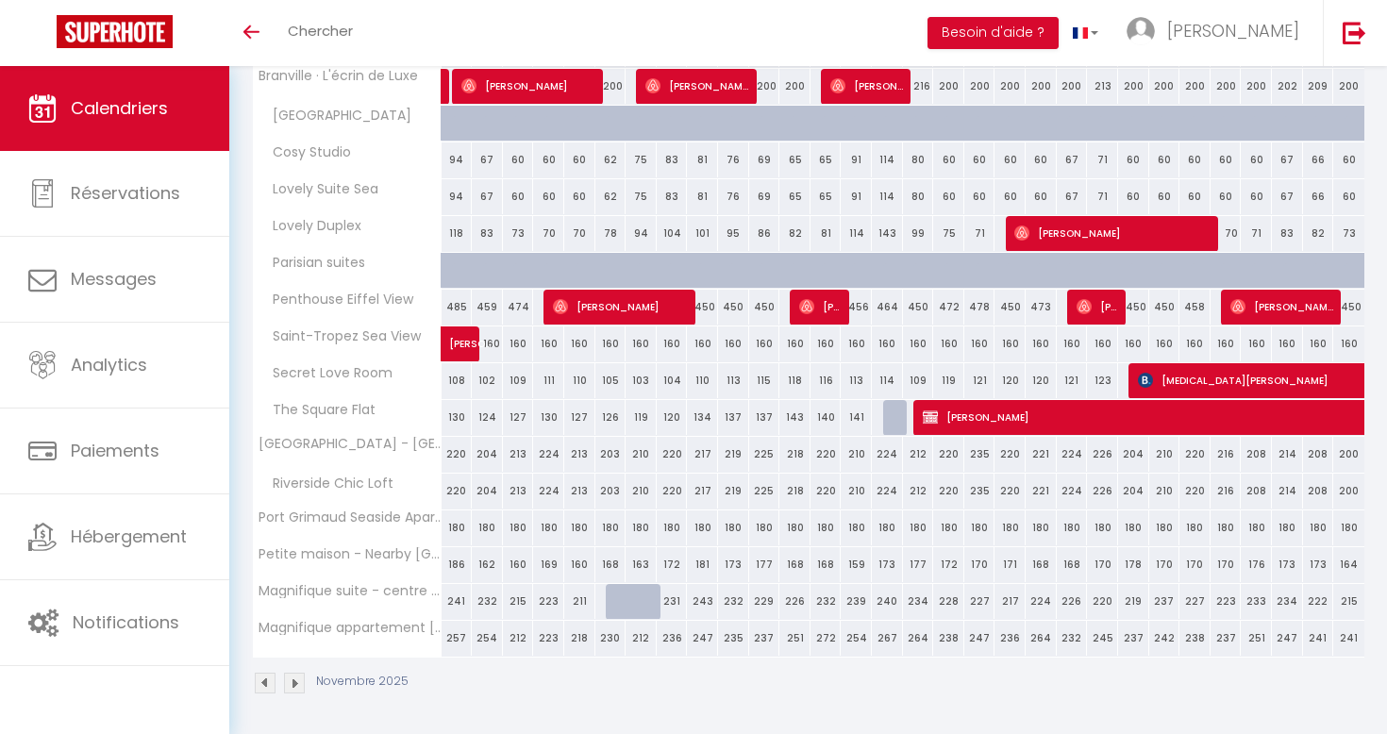
scroll to position [799, 0]
